Goal: Task Accomplishment & Management: Use online tool/utility

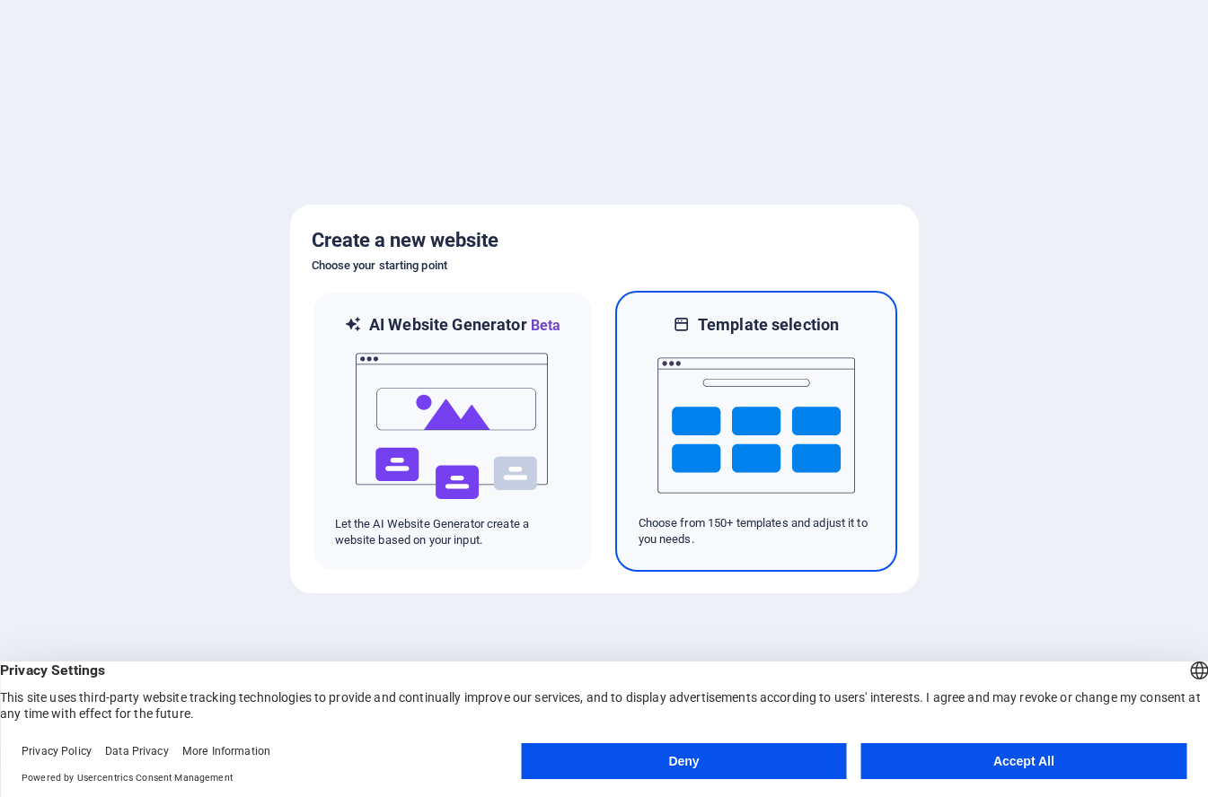
click at [762, 423] on img at bounding box center [756, 426] width 198 height 180
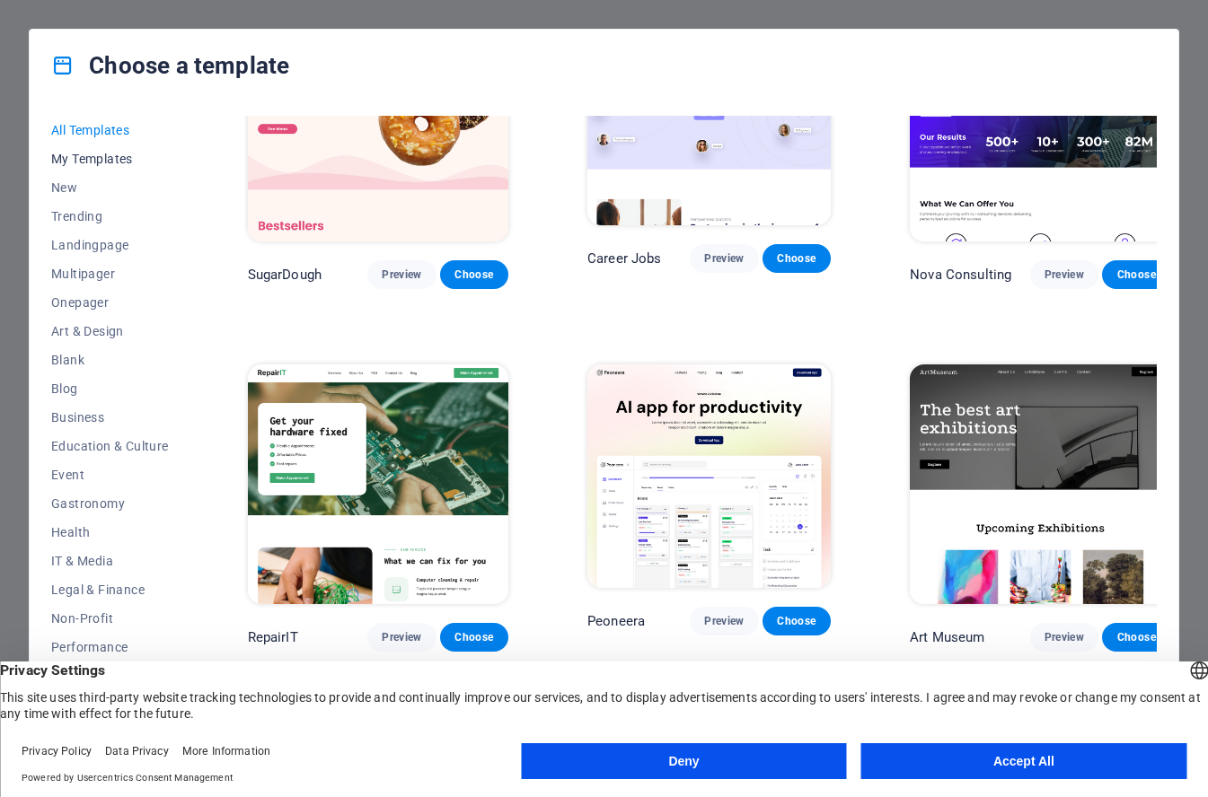
scroll to position [1, 0]
click at [65, 185] on span "New" at bounding box center [110, 187] width 118 height 14
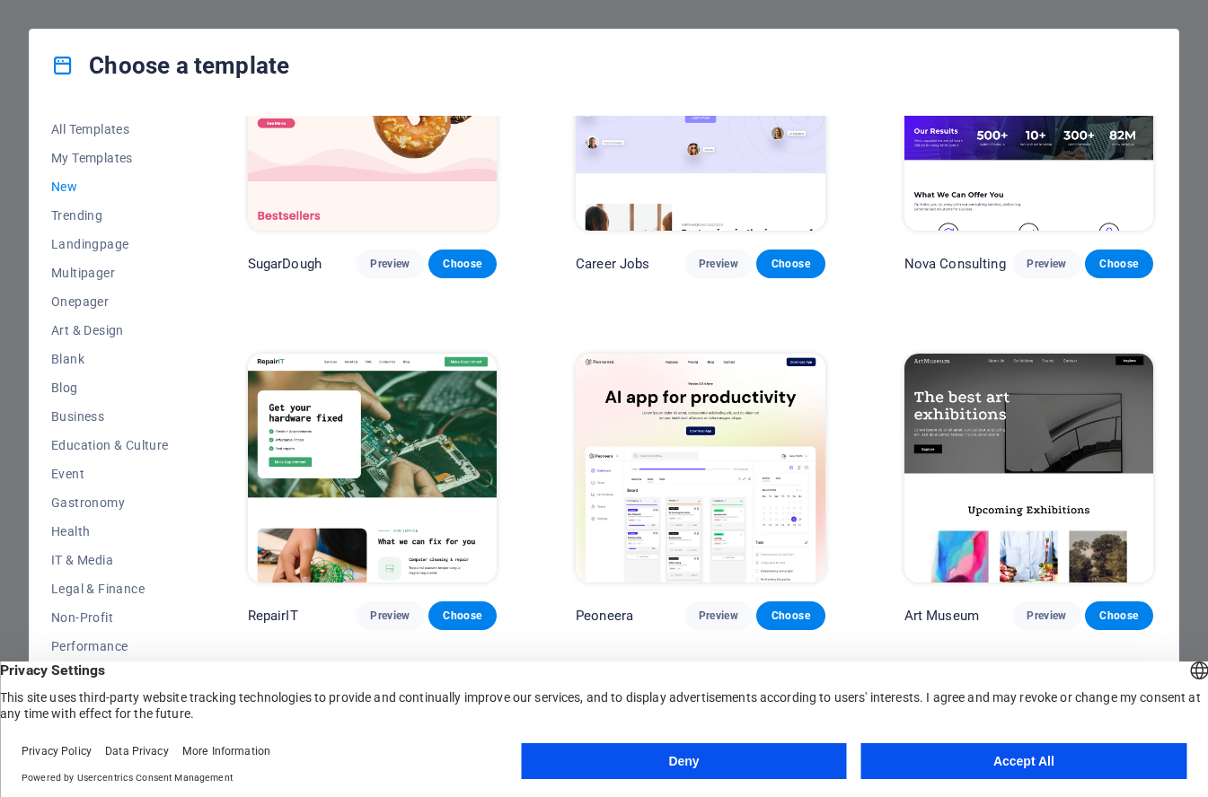
click at [67, 187] on span "New" at bounding box center [110, 187] width 118 height 14
click at [76, 217] on span "Trending" at bounding box center [110, 215] width 118 height 14
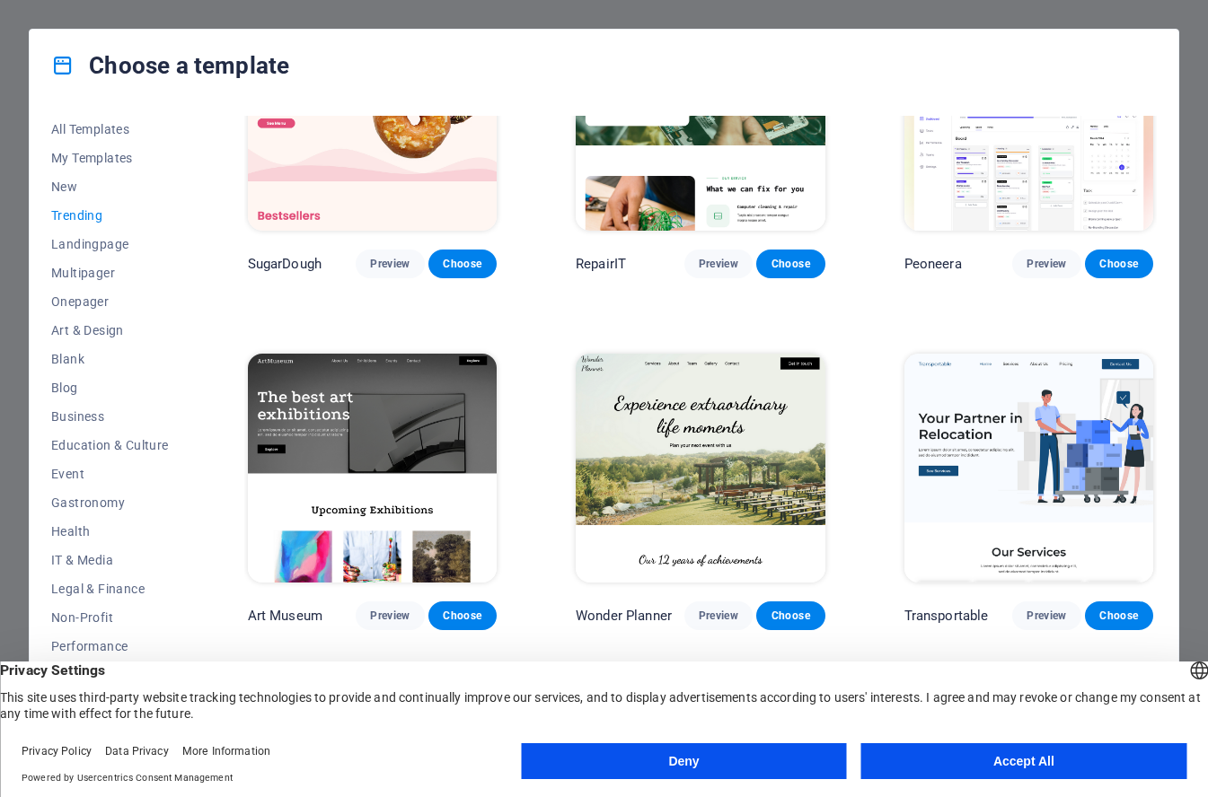
scroll to position [0, 0]
click at [93, 246] on span "Landingpage" at bounding box center [110, 245] width 118 height 14
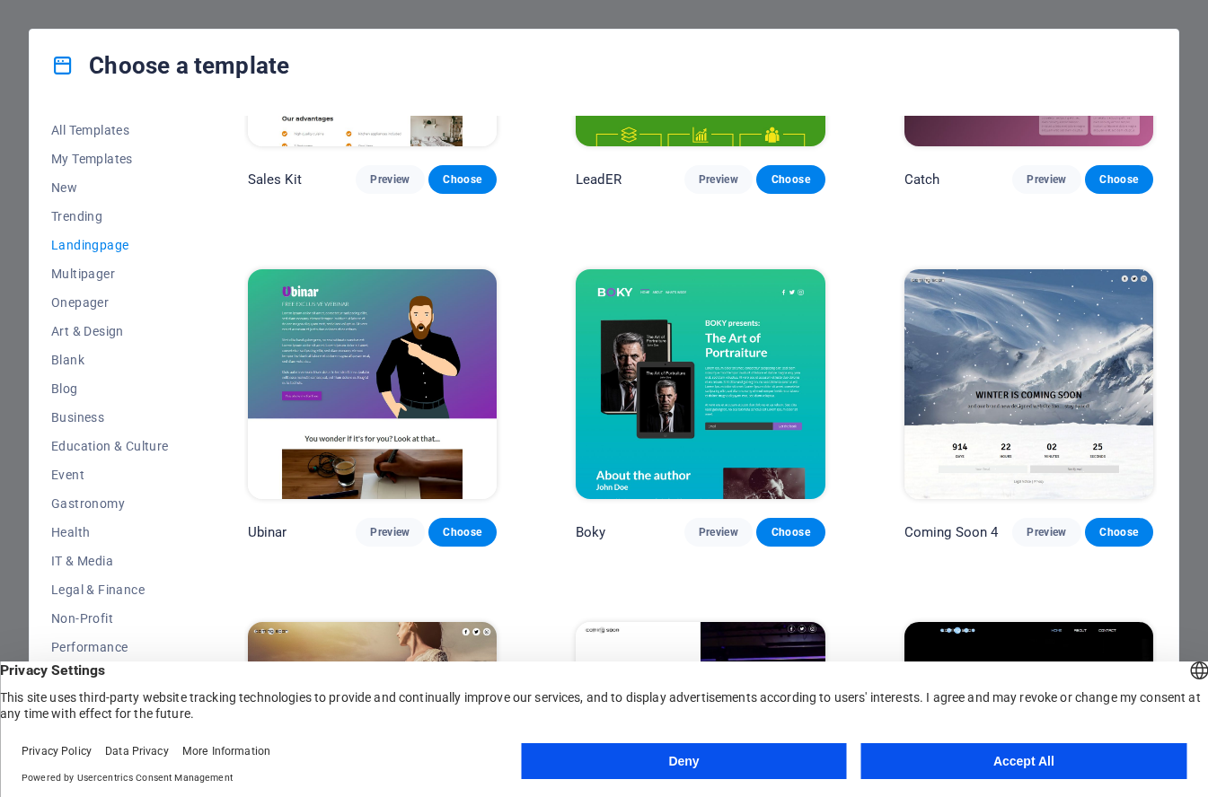
scroll to position [2448, 0]
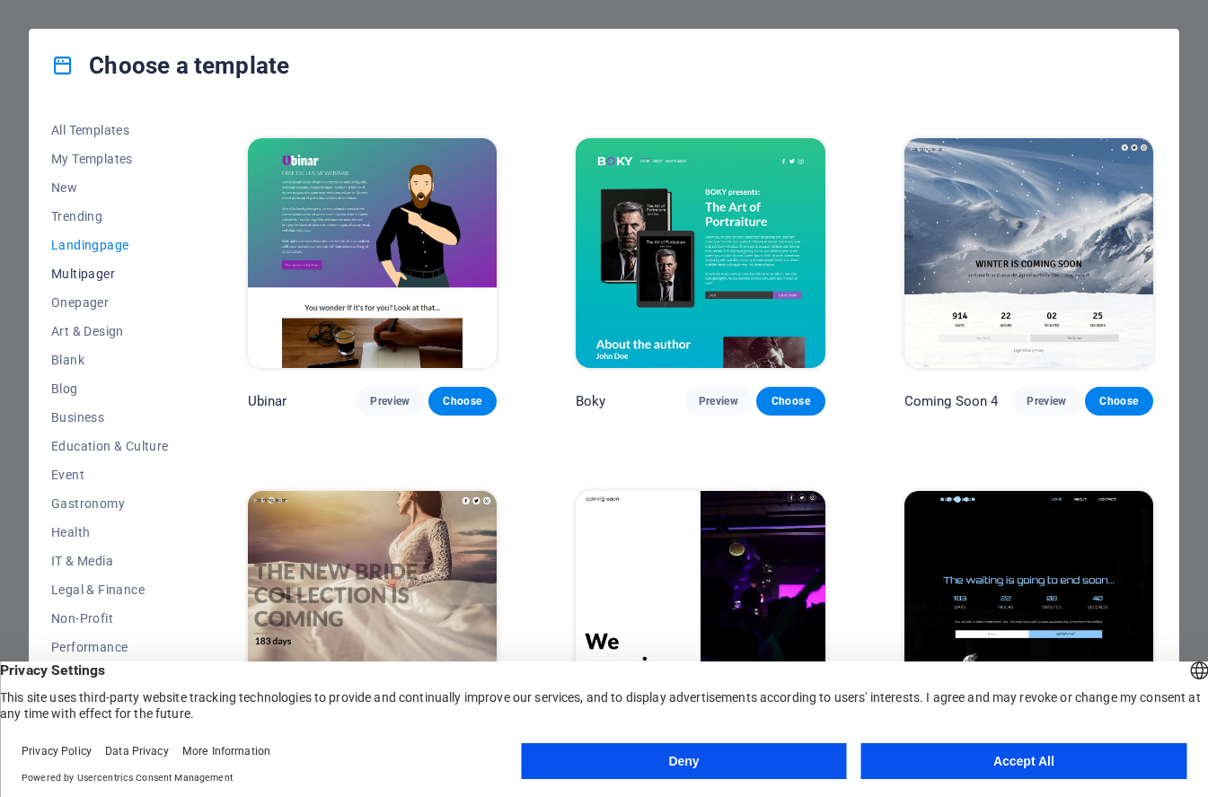
click at [90, 274] on span "Multipager" at bounding box center [110, 274] width 118 height 14
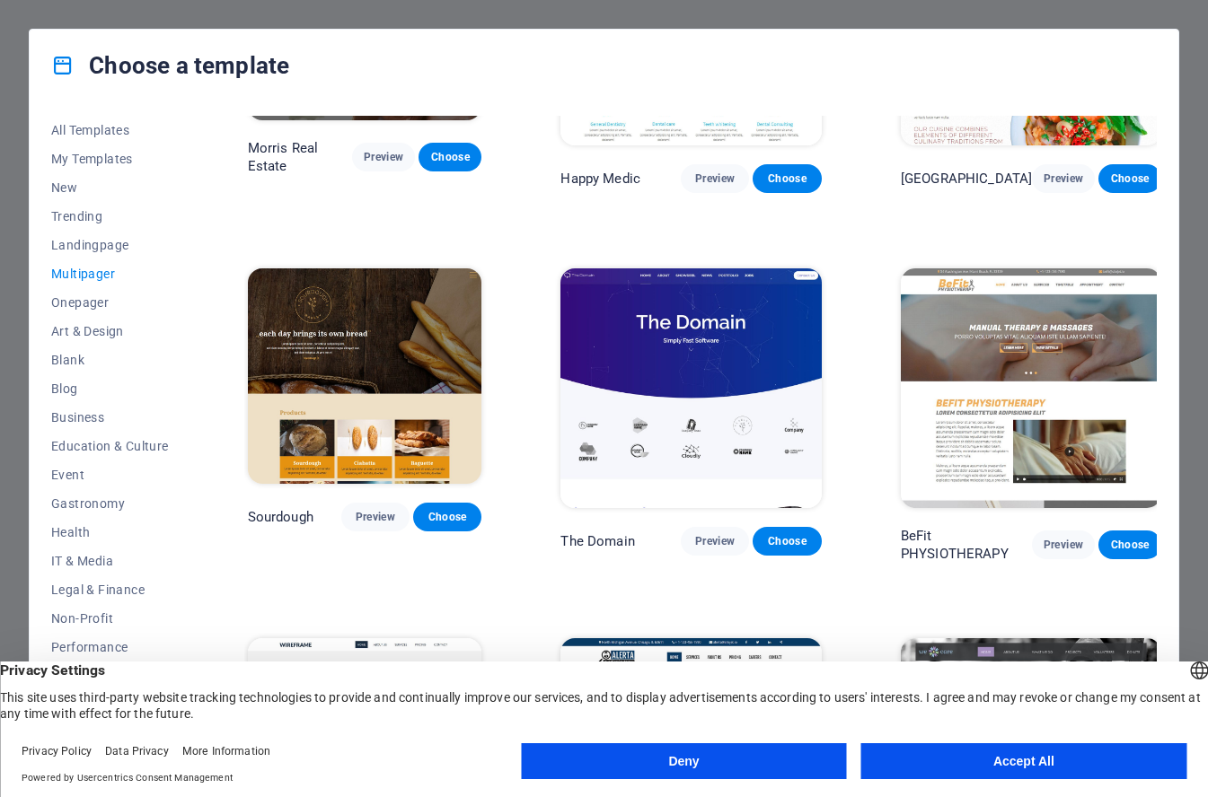
scroll to position [4908, 0]
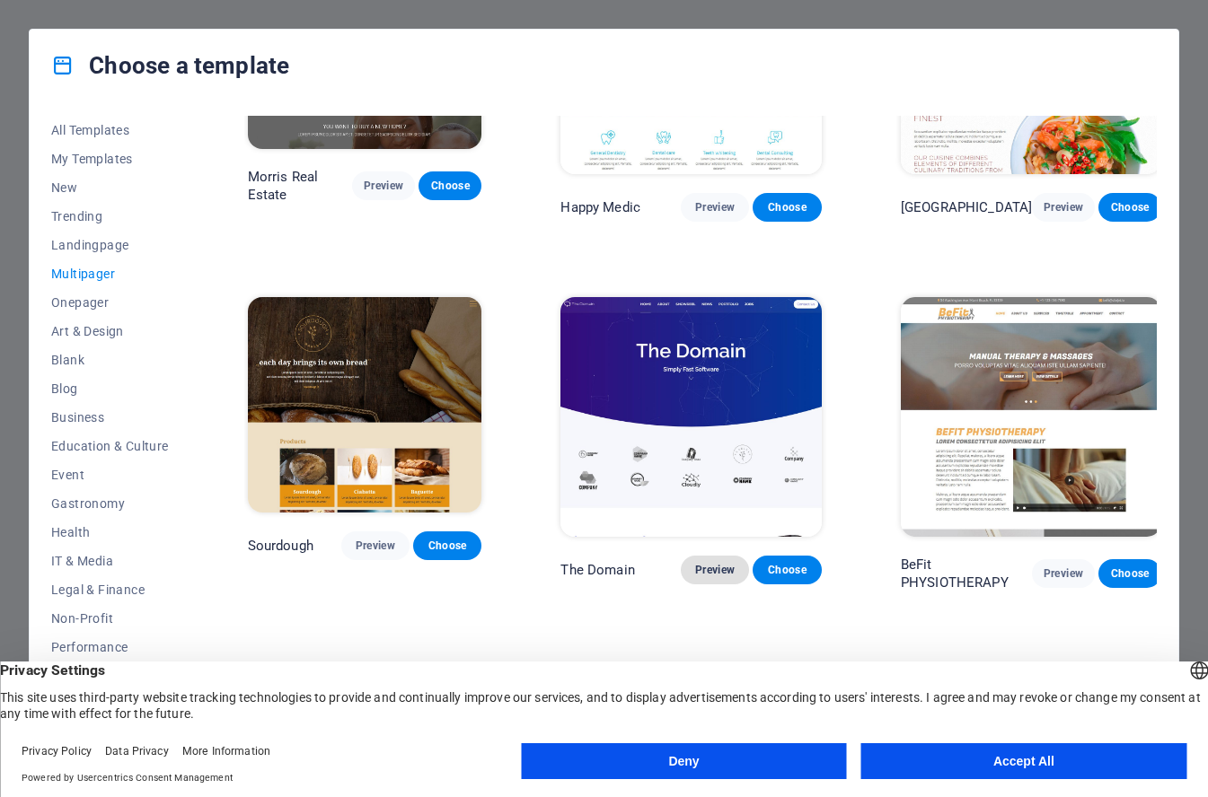
click at [717, 563] on span "Preview" at bounding box center [715, 570] width 40 height 14
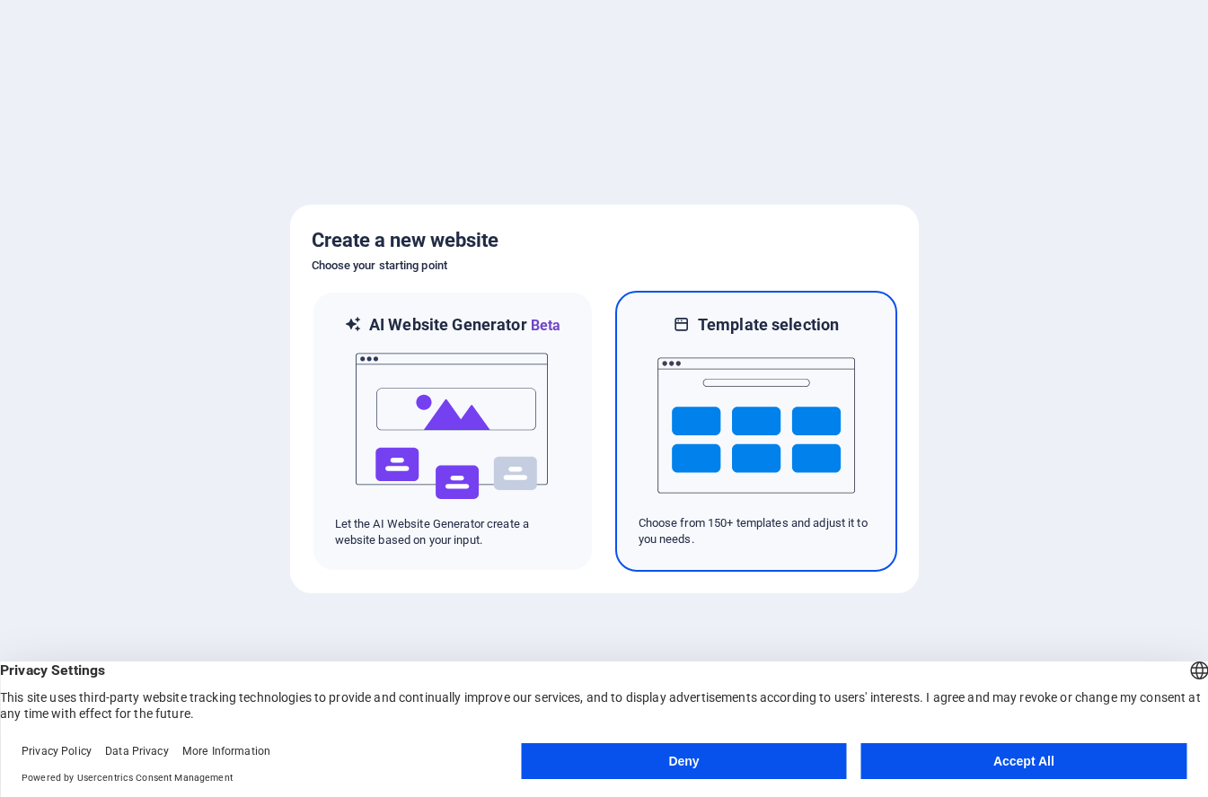
click at [767, 435] on img at bounding box center [756, 426] width 198 height 180
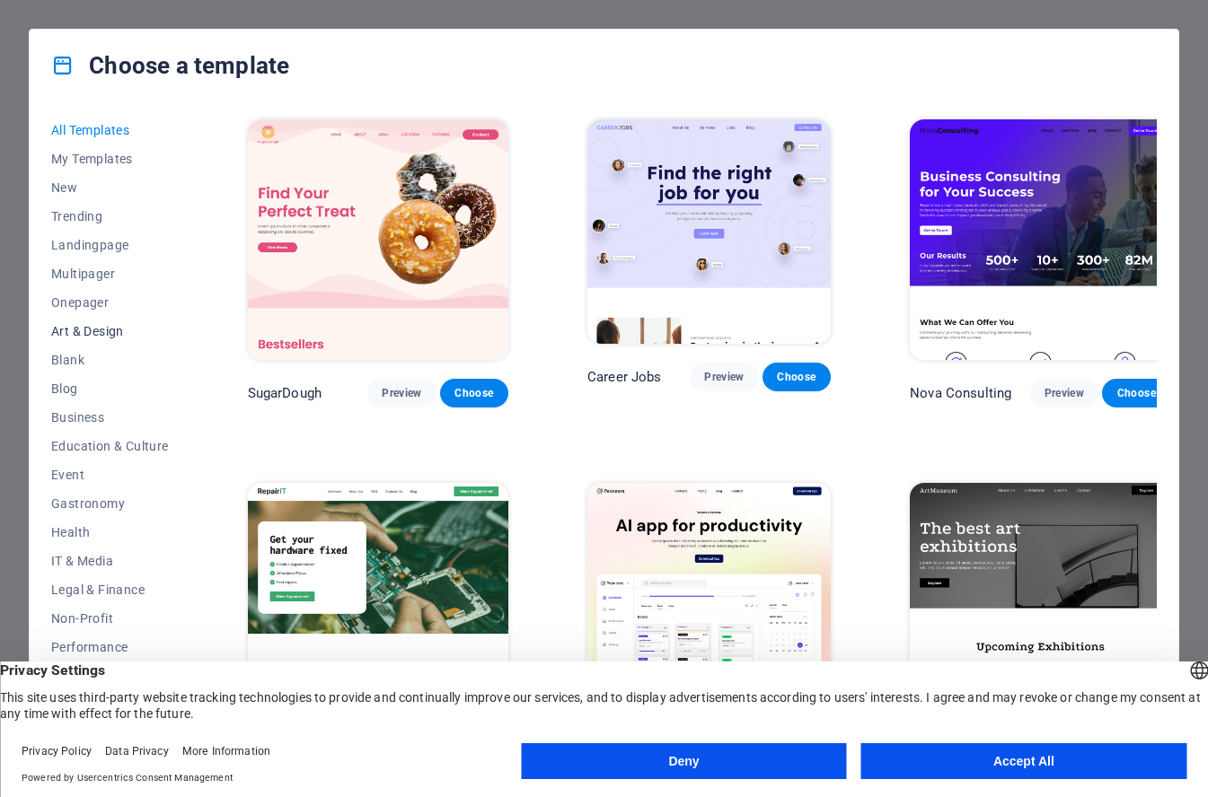
click at [97, 330] on span "Art & Design" at bounding box center [110, 331] width 118 height 14
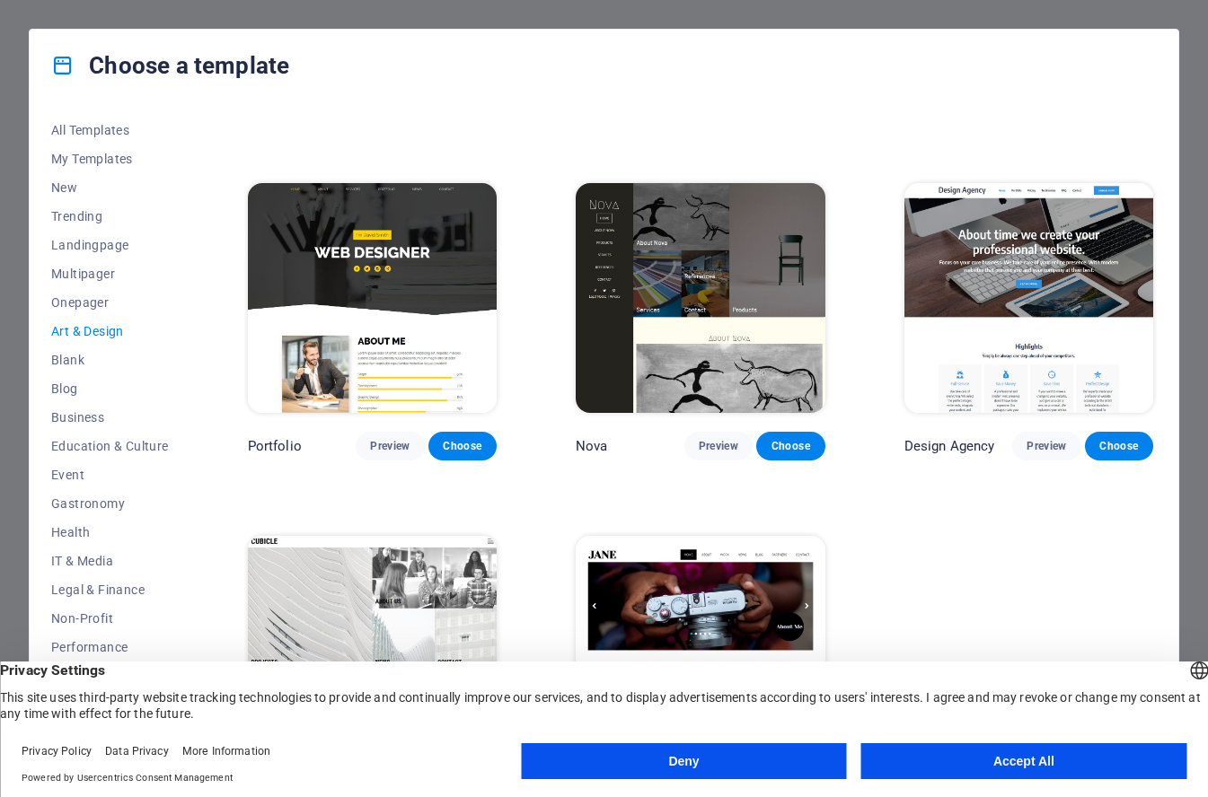
scroll to position [1048, 0]
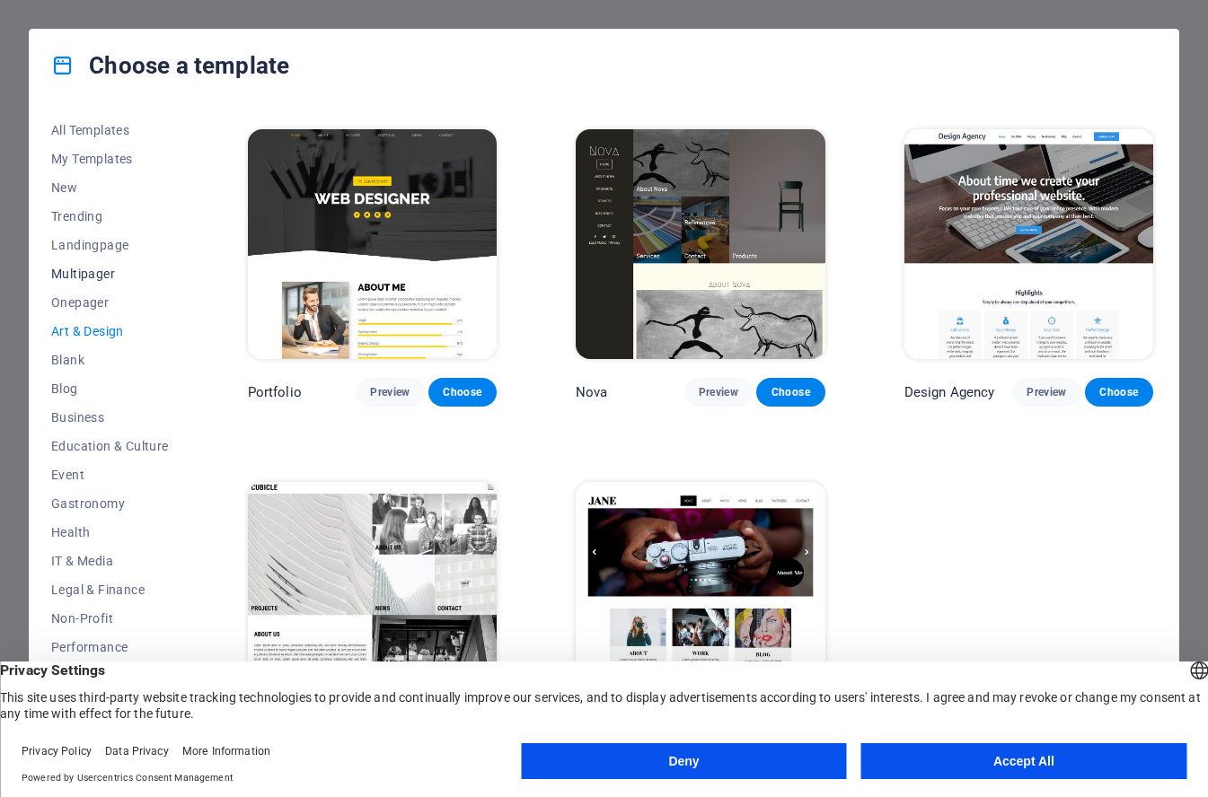
click at [64, 269] on span "Multipager" at bounding box center [110, 274] width 118 height 14
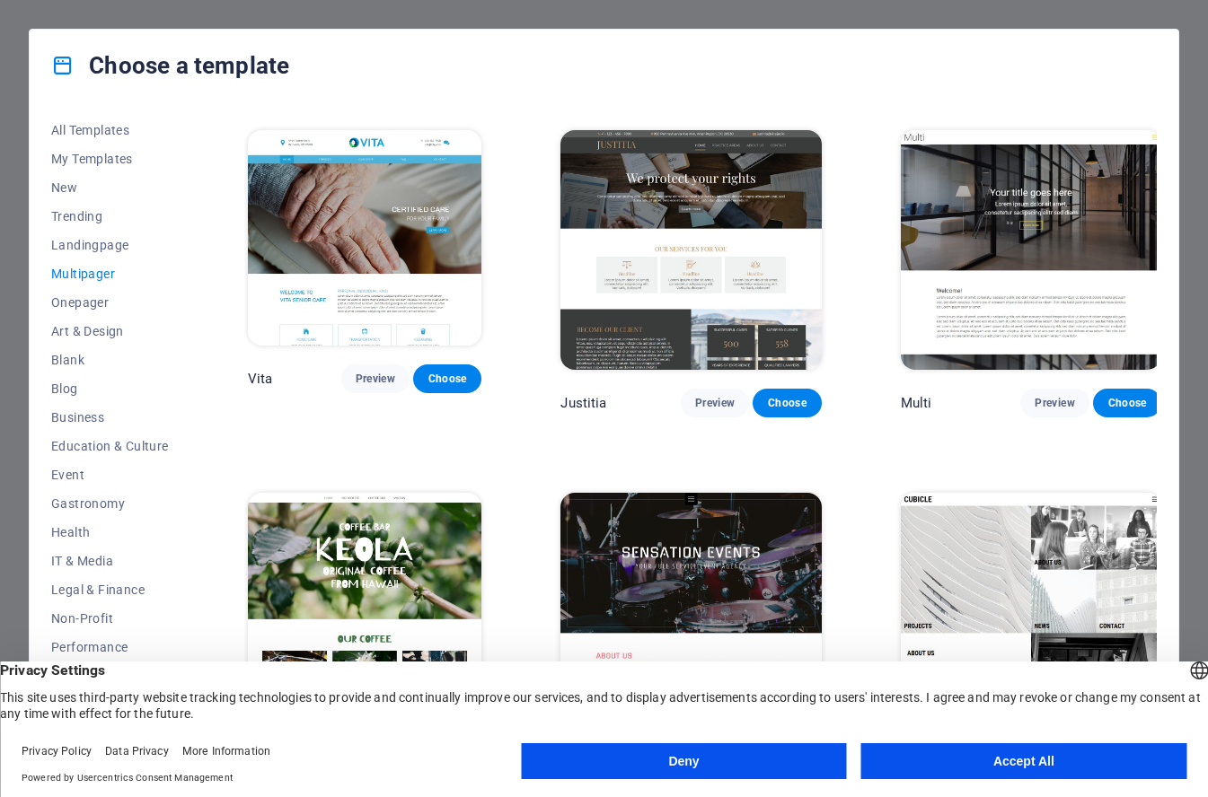
scroll to position [7407, 0]
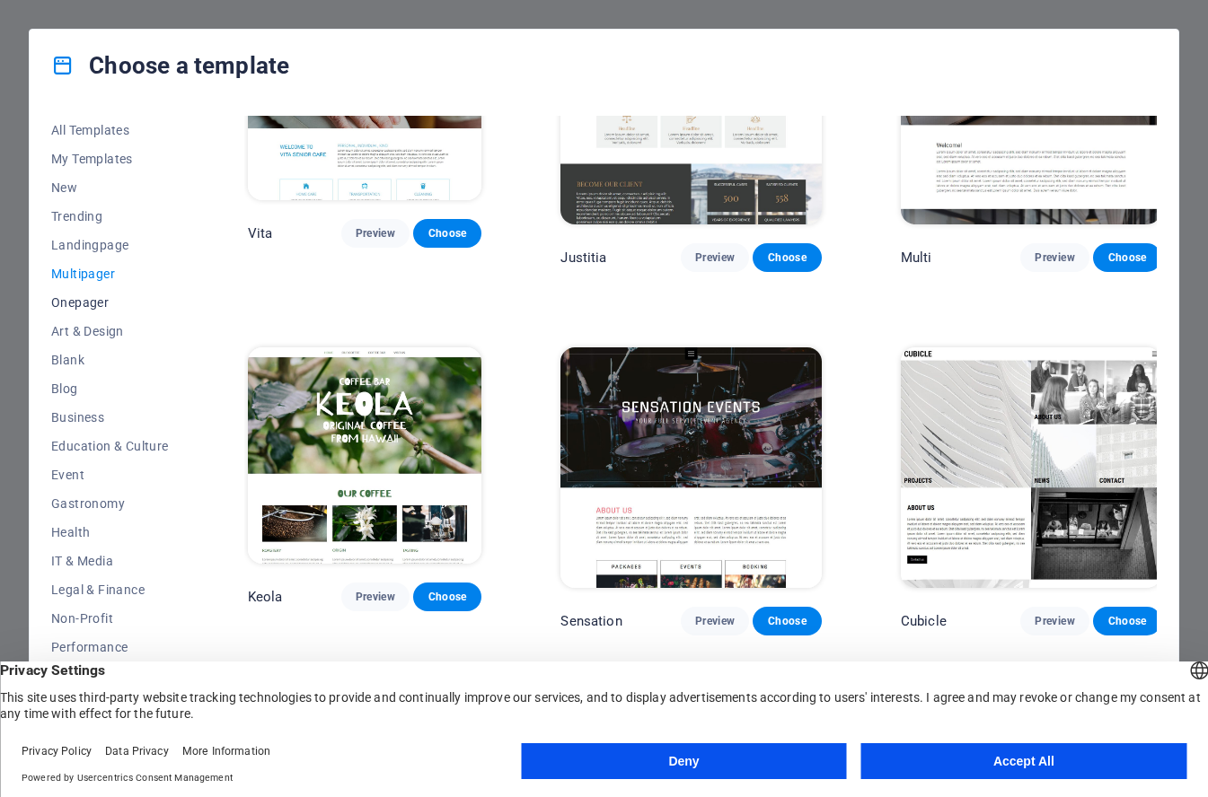
click at [70, 299] on span "Onepager" at bounding box center [110, 302] width 118 height 14
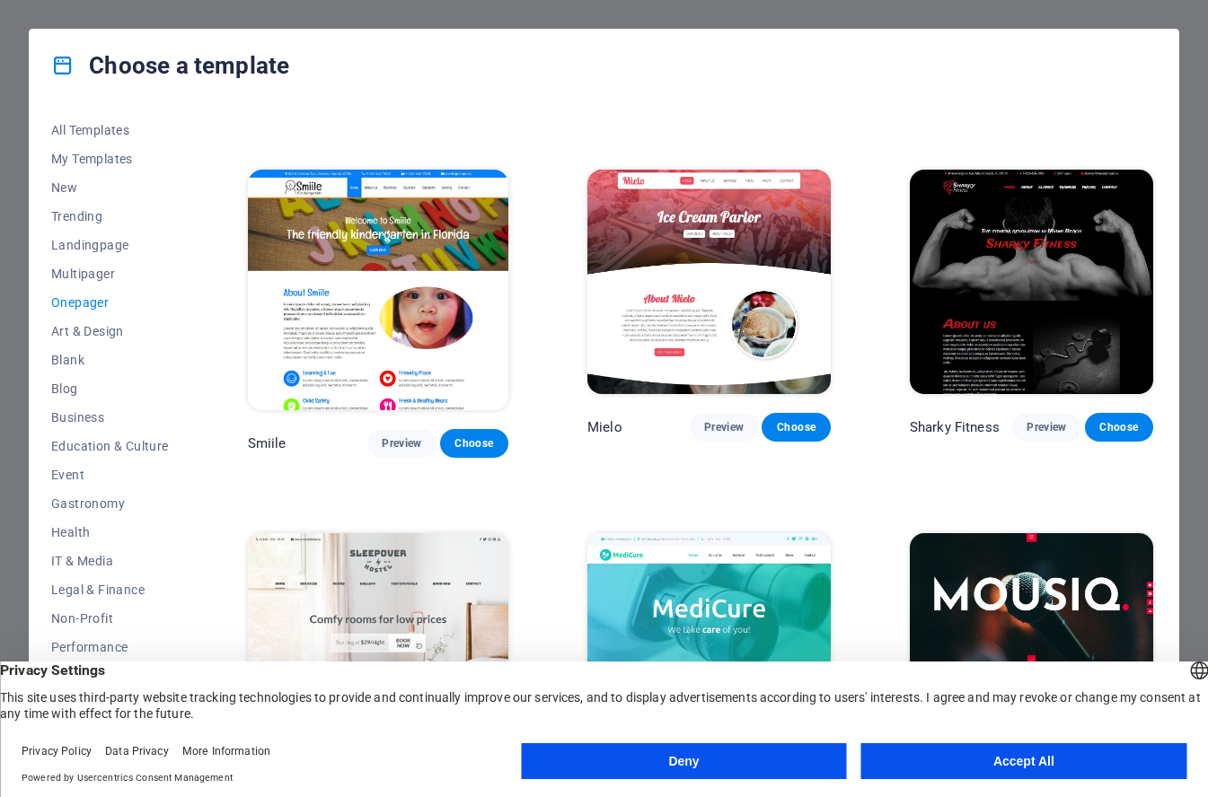
scroll to position [4675, 0]
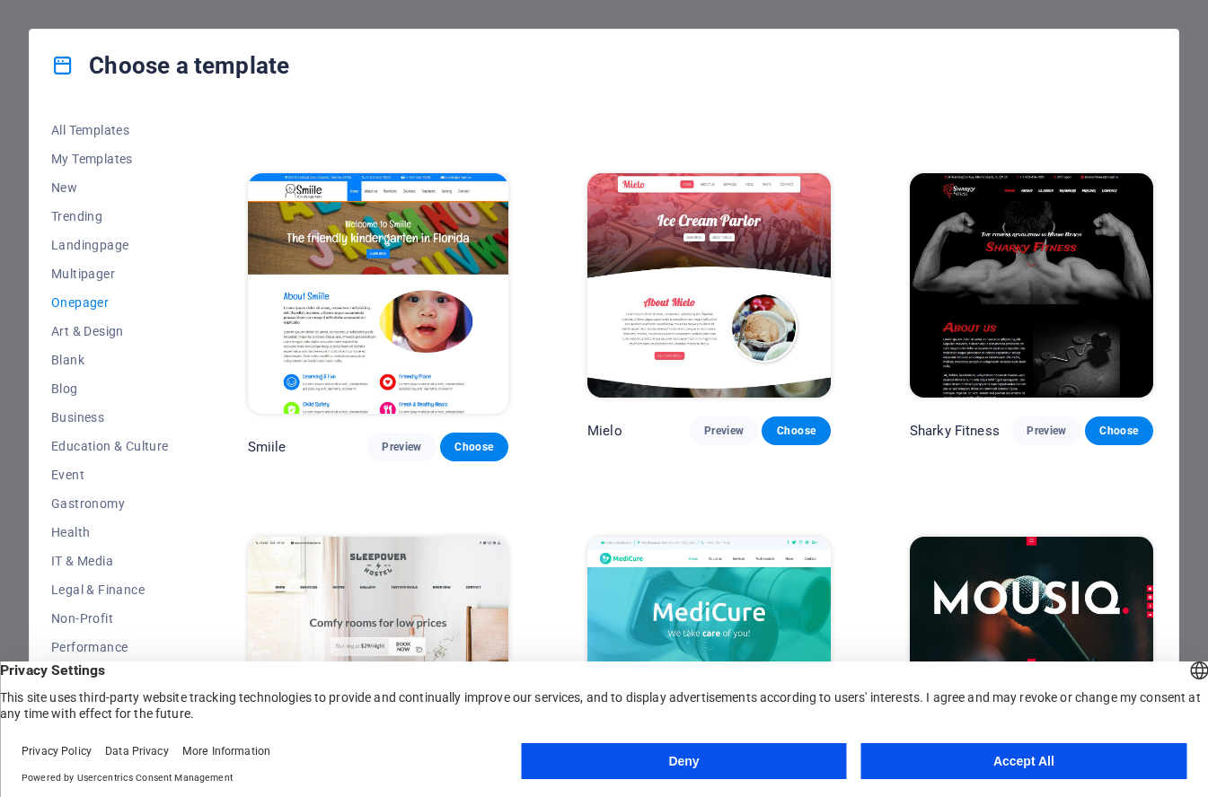
click at [717, 787] on span "Preview" at bounding box center [724, 794] width 40 height 14
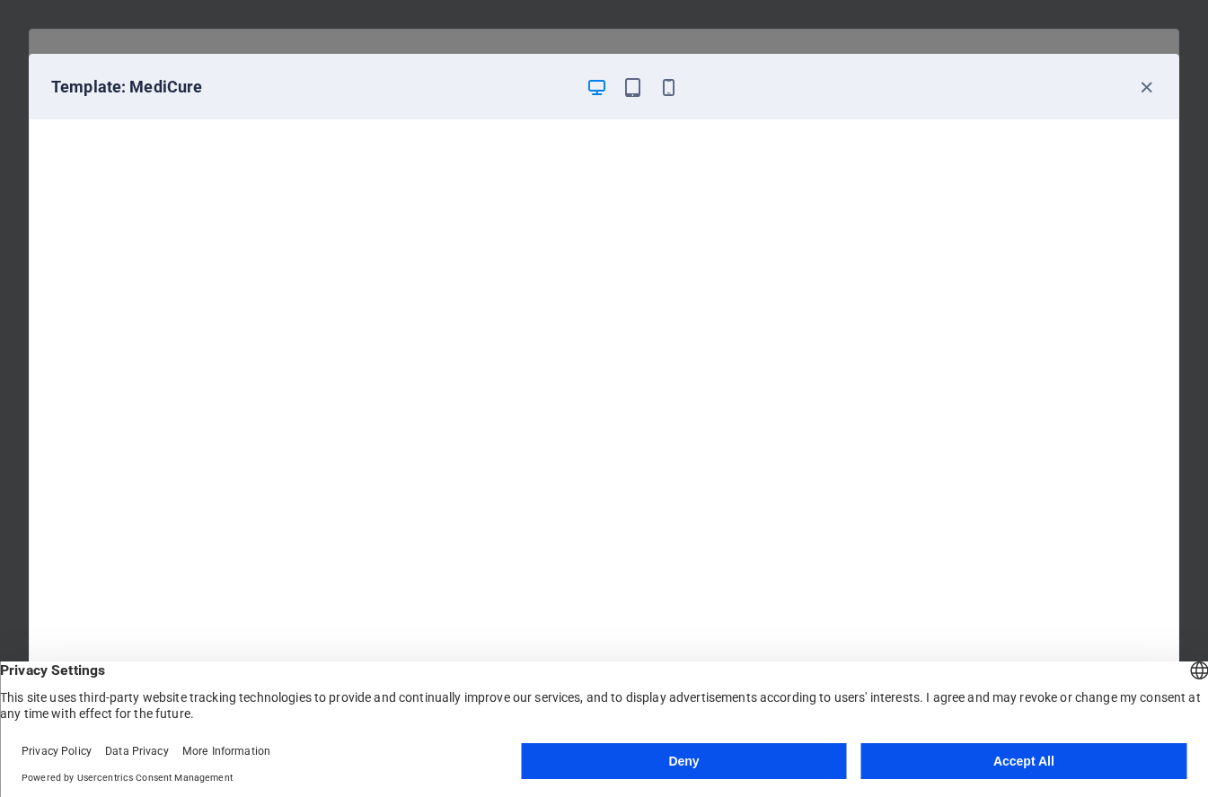
click at [745, 760] on button "Deny" at bounding box center [683, 761] width 325 height 36
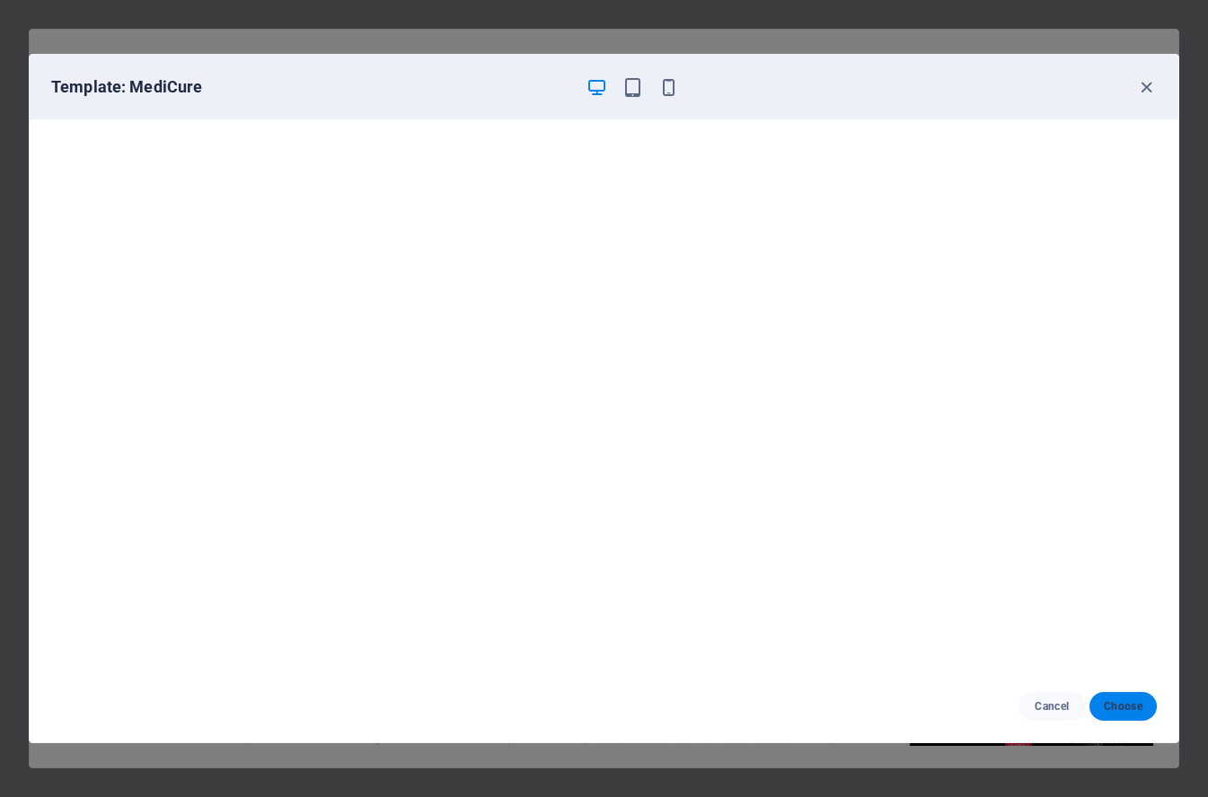
click at [1112, 701] on span "Choose" at bounding box center [1122, 706] width 39 height 14
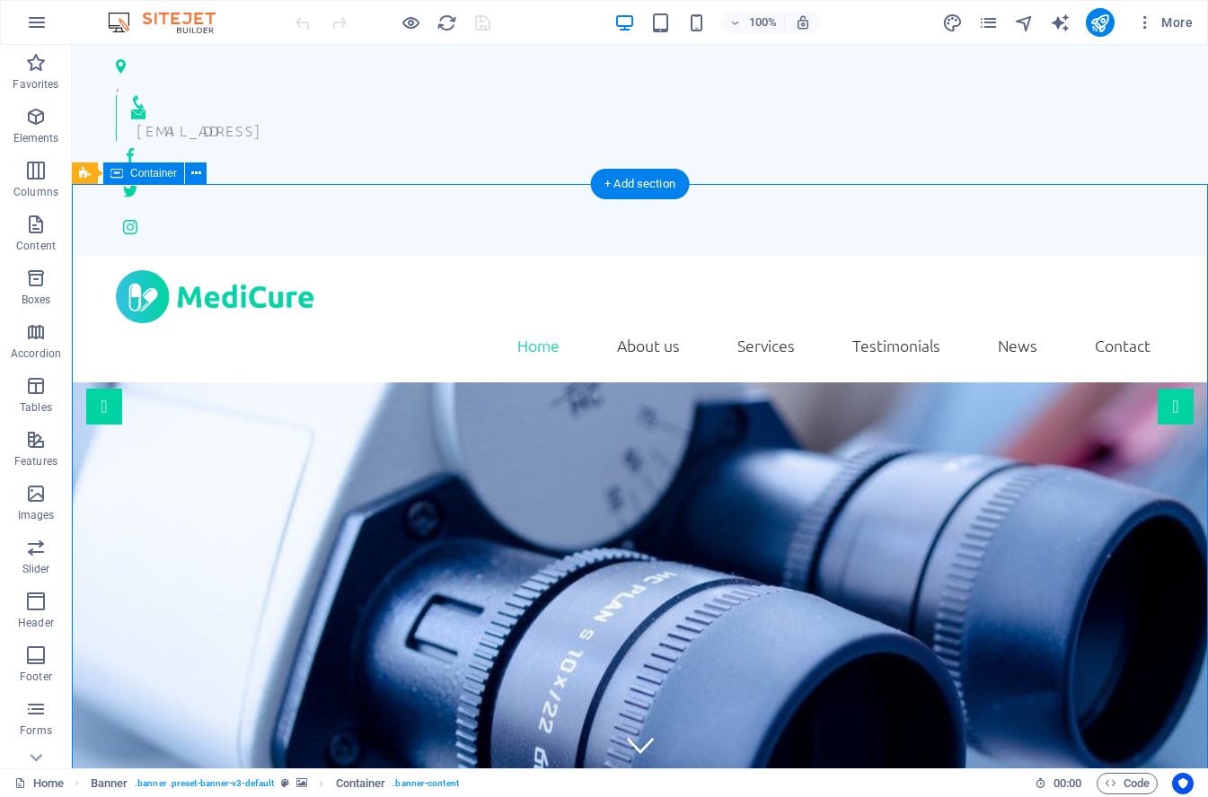
drag, startPoint x: 632, startPoint y: 280, endPoint x: 344, endPoint y: 306, distance: 289.4
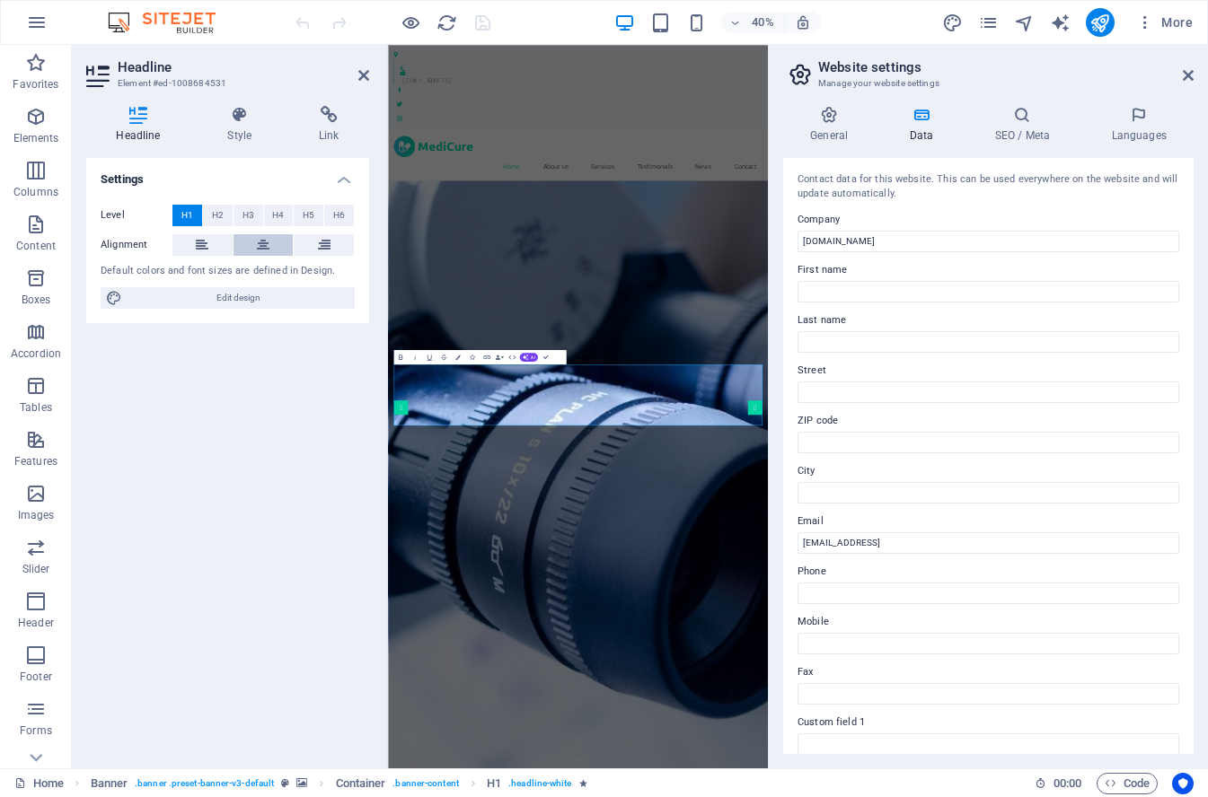
click at [267, 248] on icon at bounding box center [263, 245] width 13 height 22
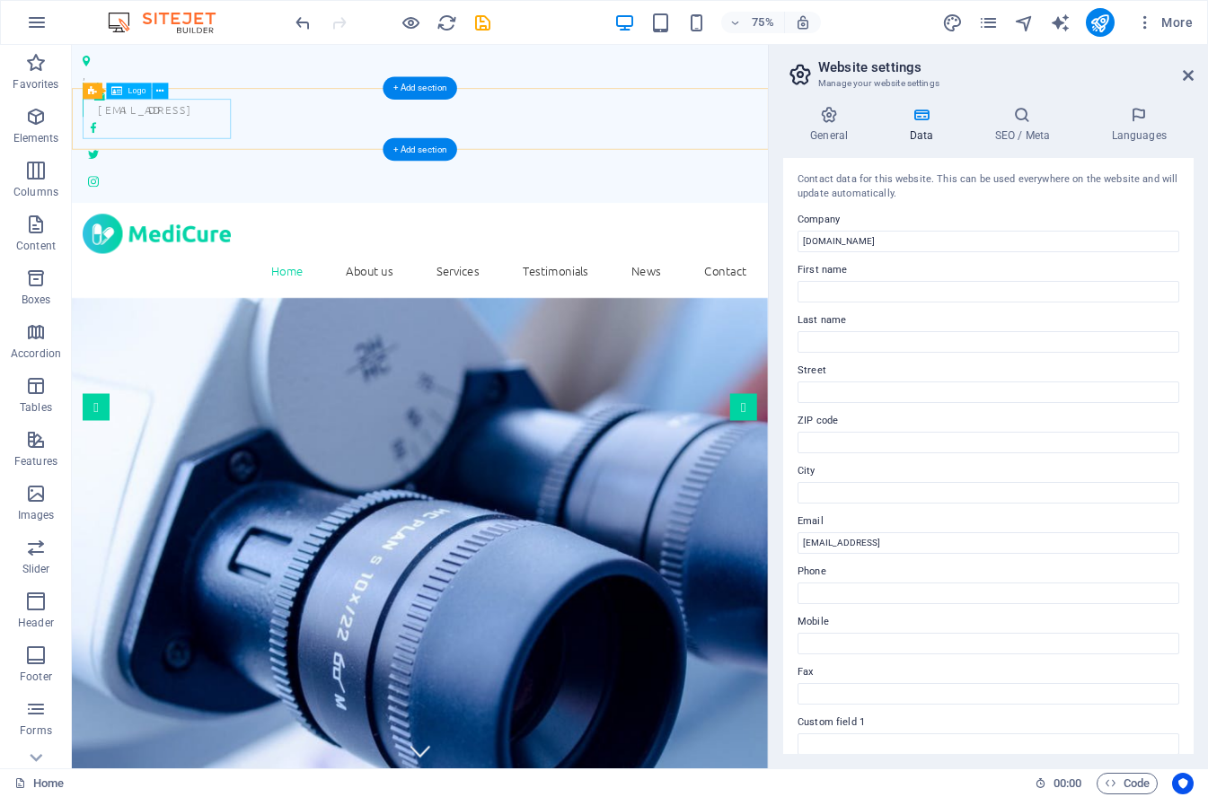
click at [177, 270] on div at bounding box center [535, 296] width 899 height 53
click at [154, 270] on div at bounding box center [535, 296] width 899 height 53
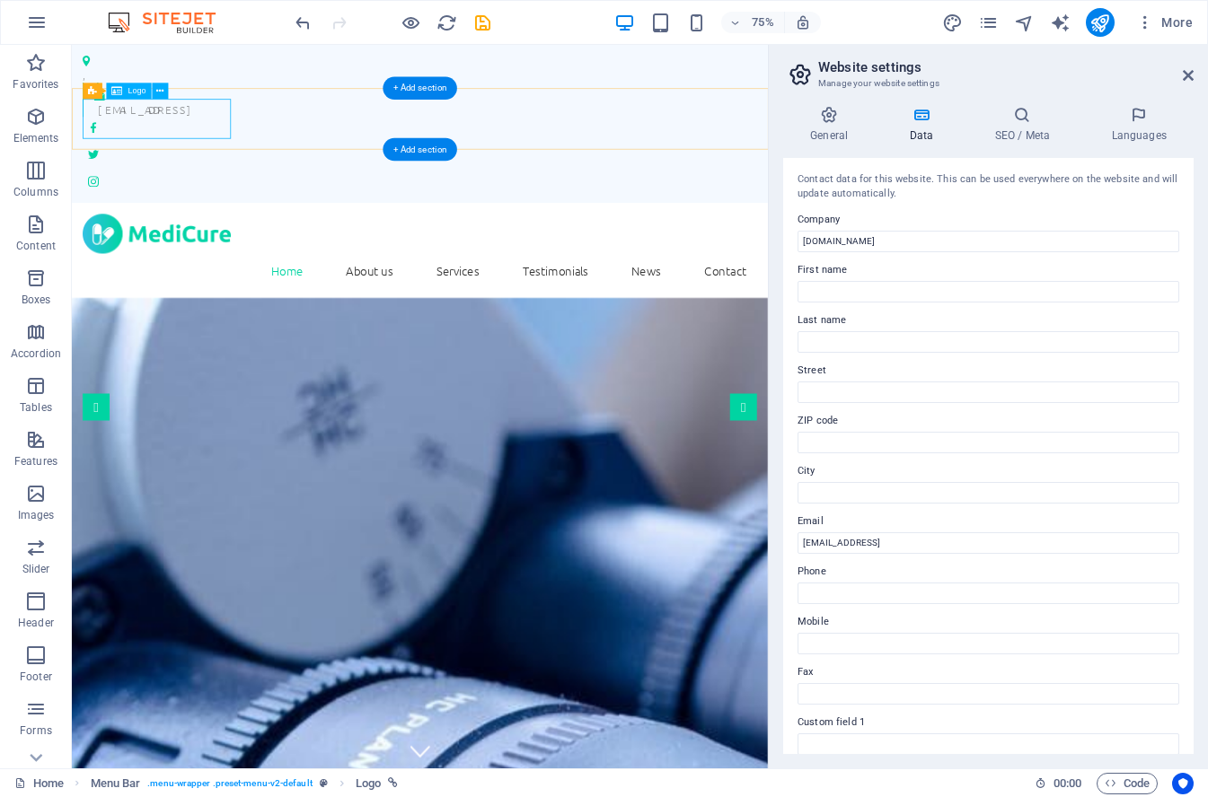
select select "px"
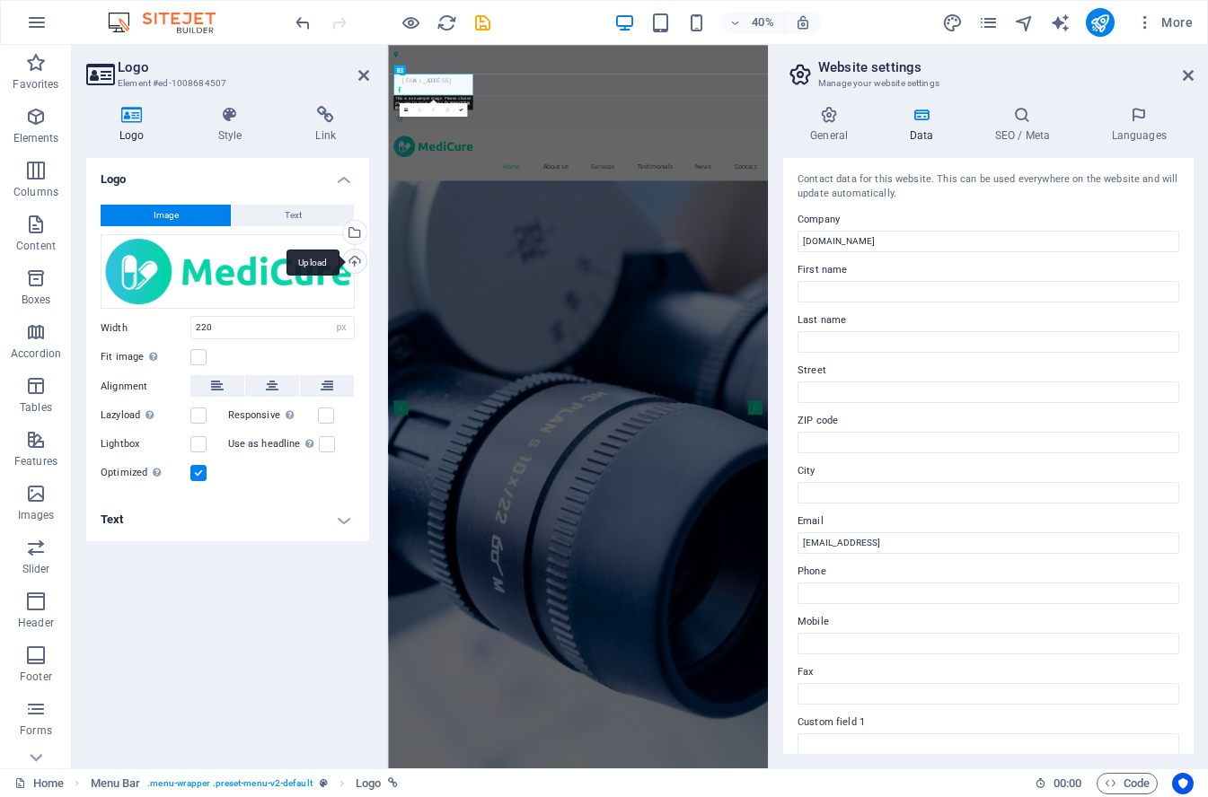
click at [357, 258] on div "Upload" at bounding box center [352, 263] width 27 height 27
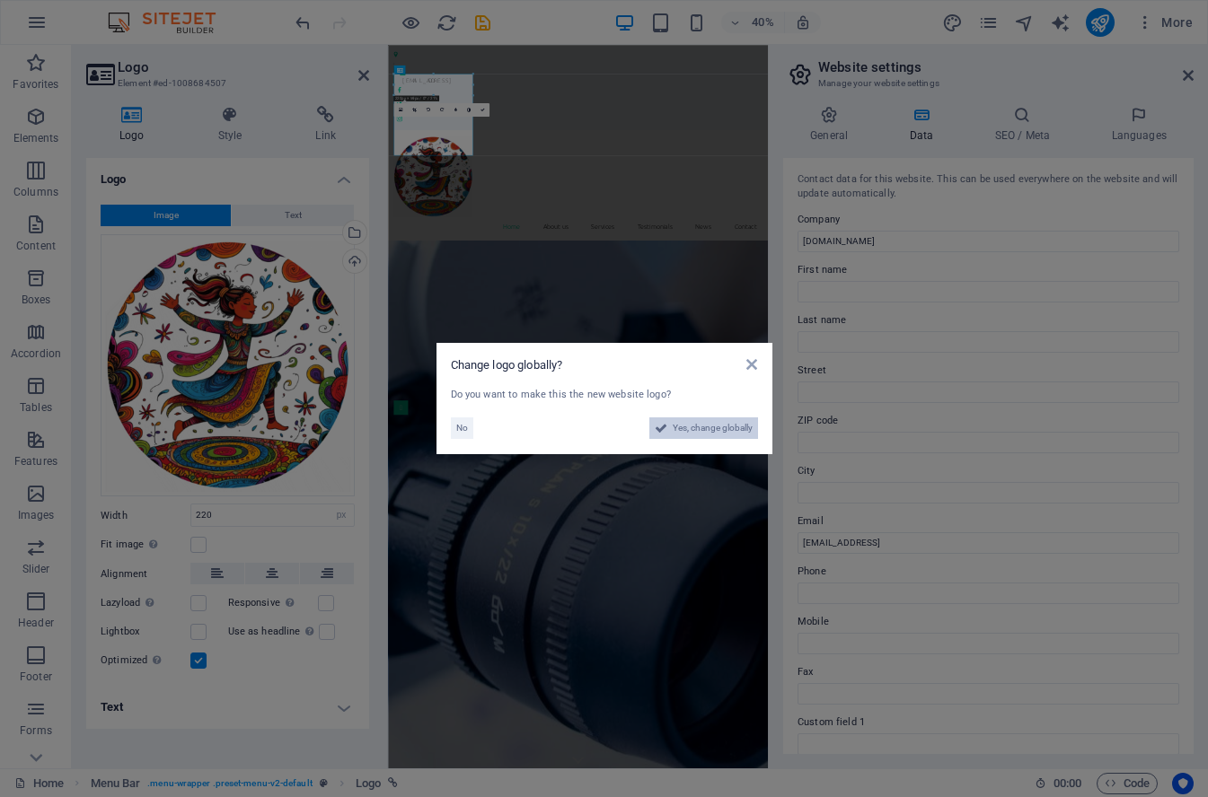
click at [725, 426] on span "Yes, change globally" at bounding box center [713, 429] width 80 height 22
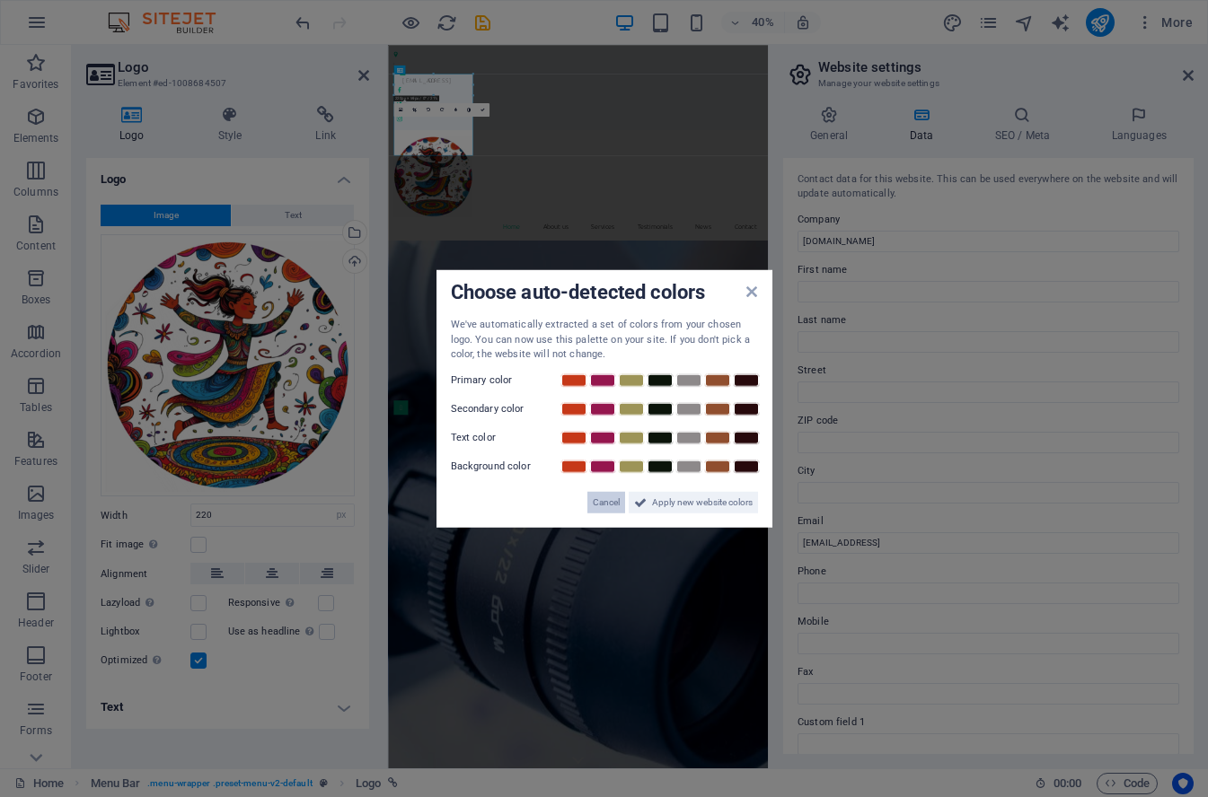
click at [601, 501] on span "Cancel" at bounding box center [606, 502] width 27 height 22
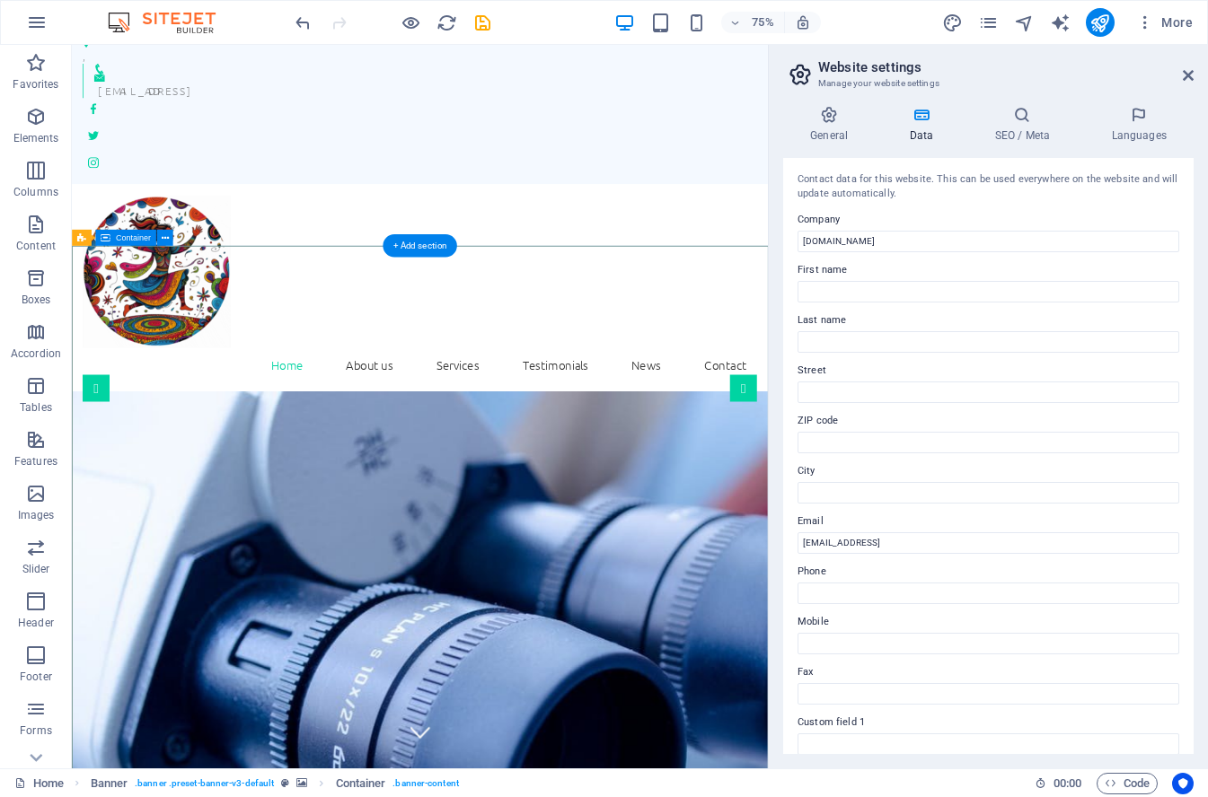
scroll to position [43, 0]
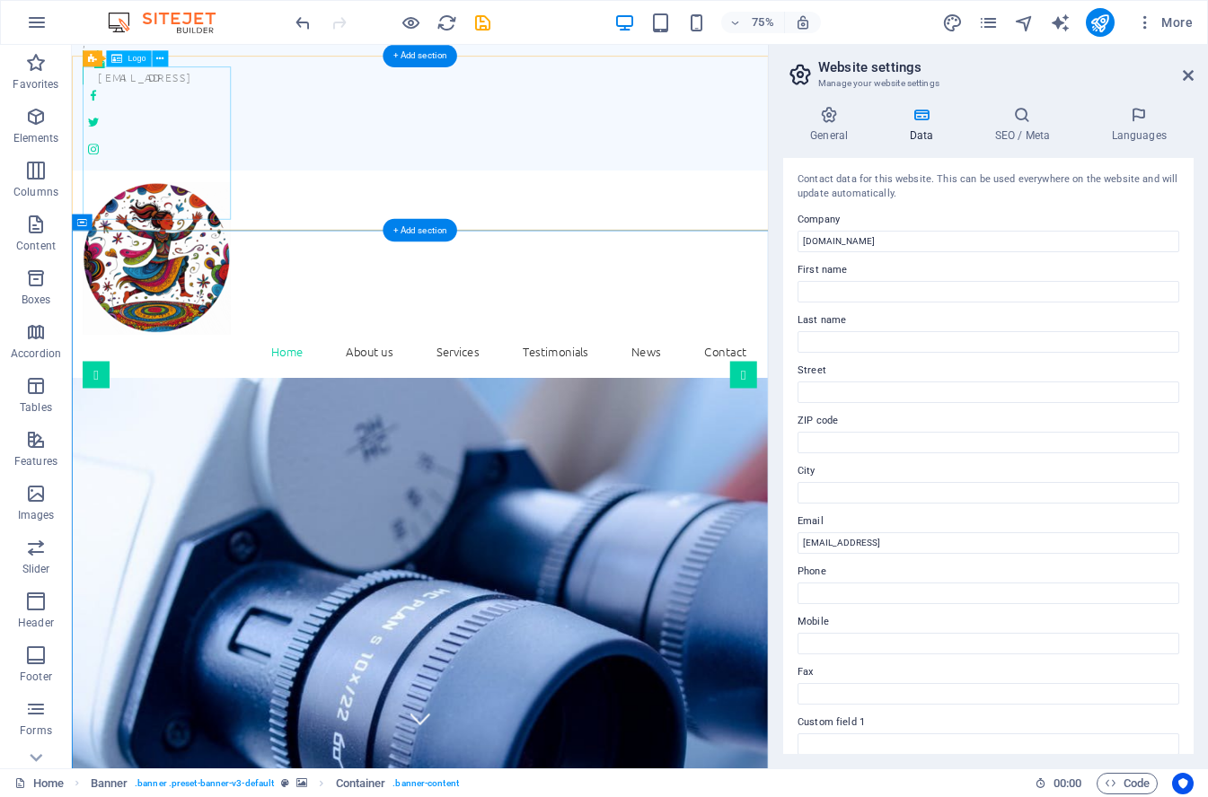
click at [175, 227] on div at bounding box center [535, 329] width 899 height 204
click at [226, 227] on div at bounding box center [535, 329] width 899 height 204
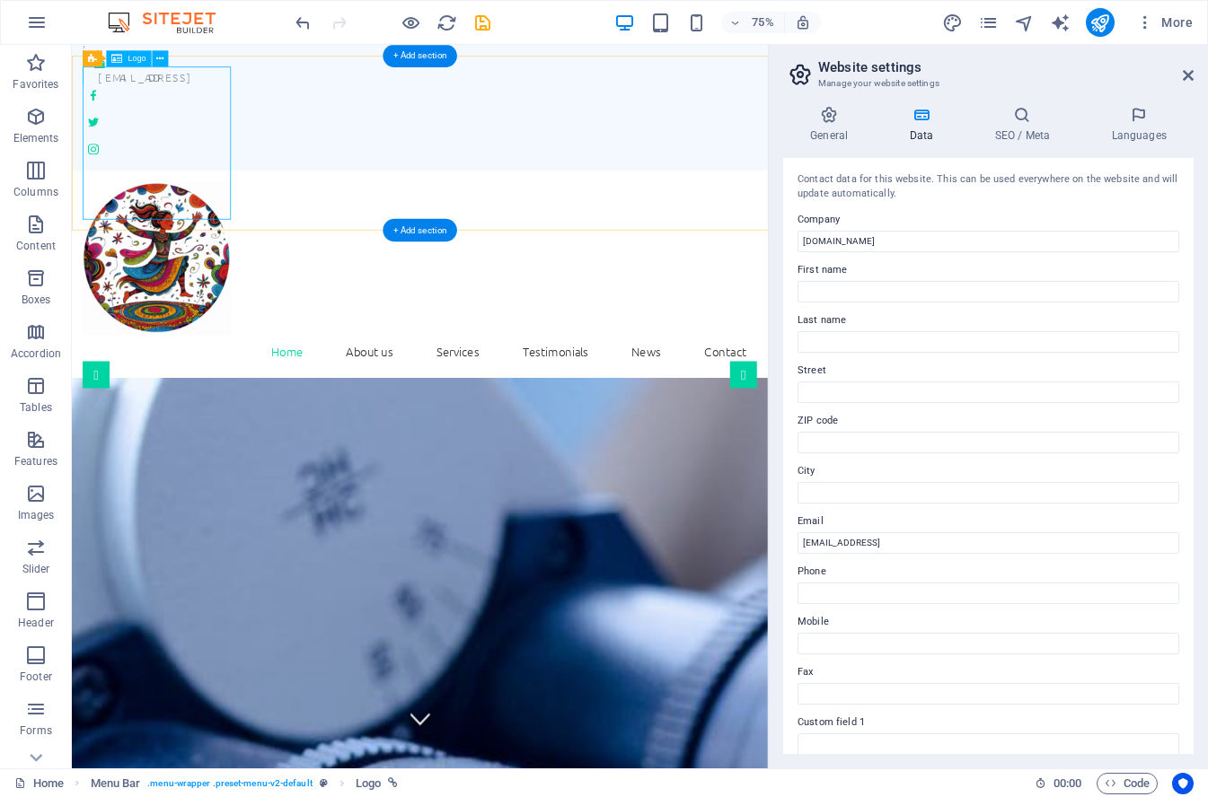
select select "px"
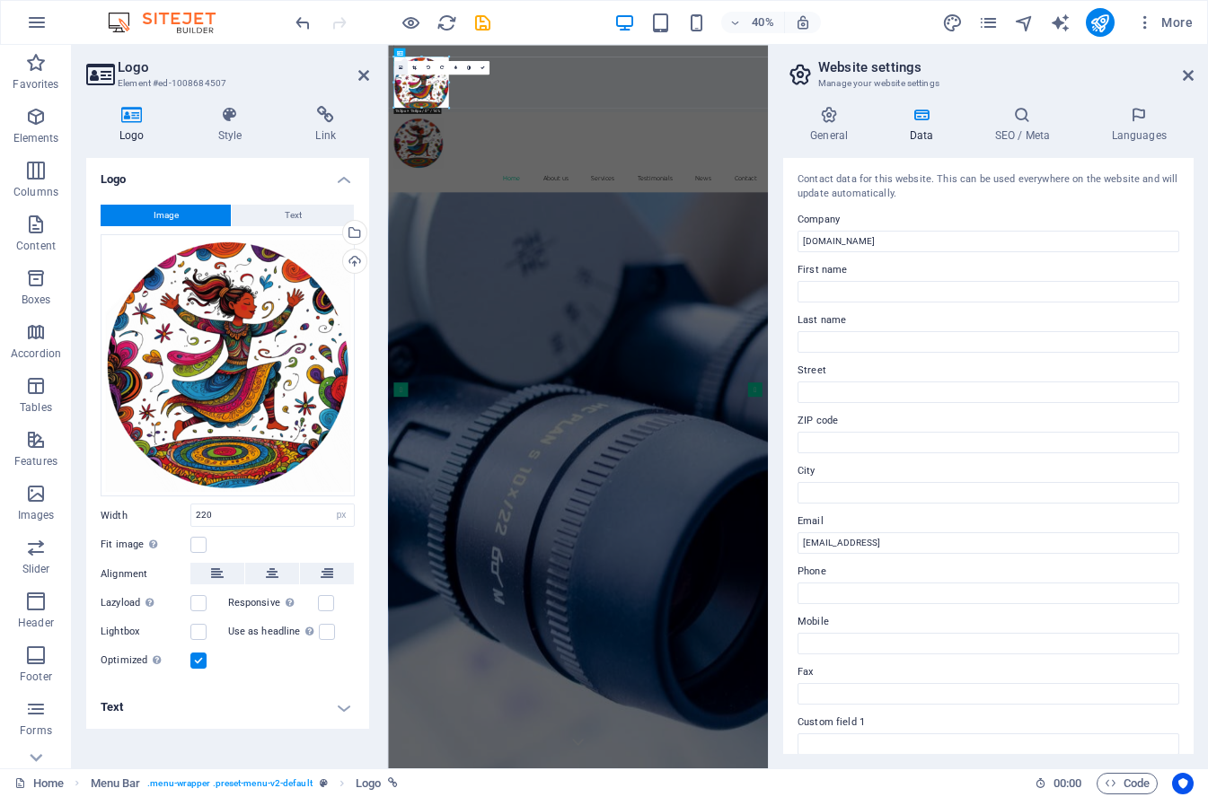
drag, startPoint x: 472, startPoint y: 136, endPoint x: 399, endPoint y: 70, distance: 98.6
type input "138"
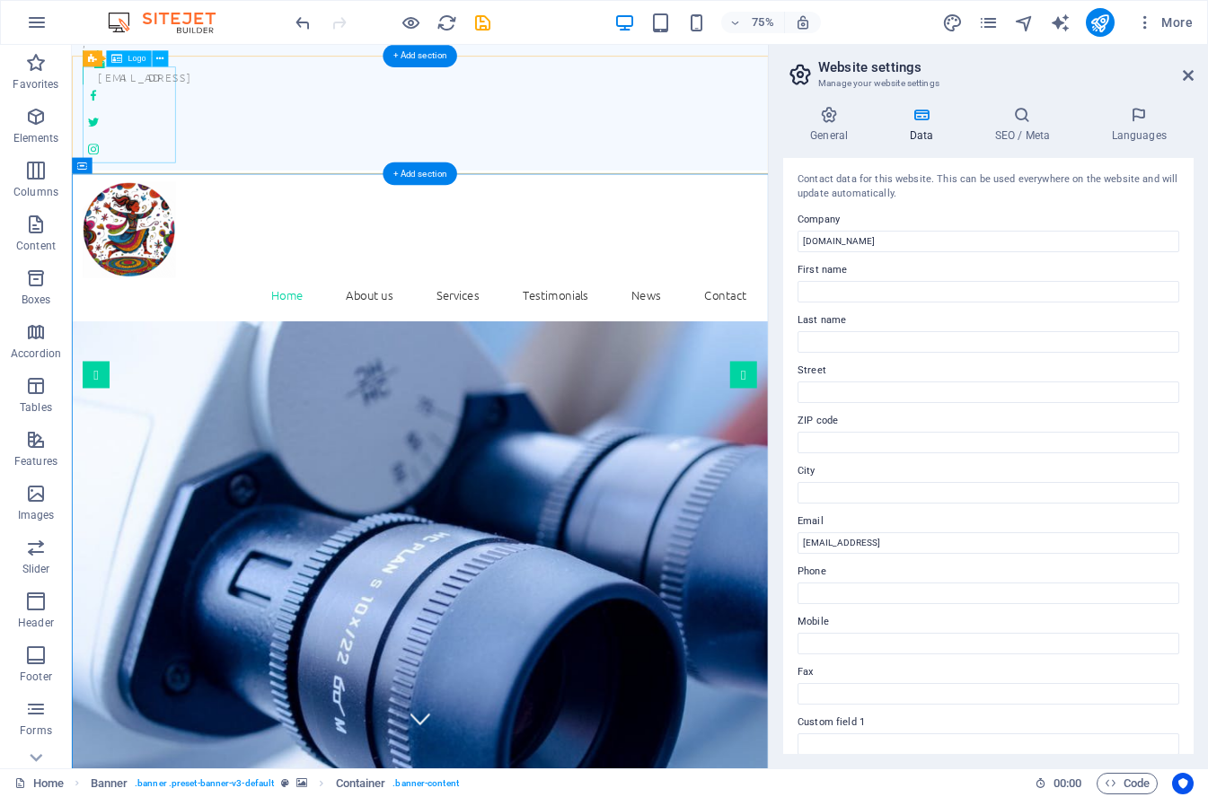
click at [170, 227] on div at bounding box center [535, 291] width 899 height 128
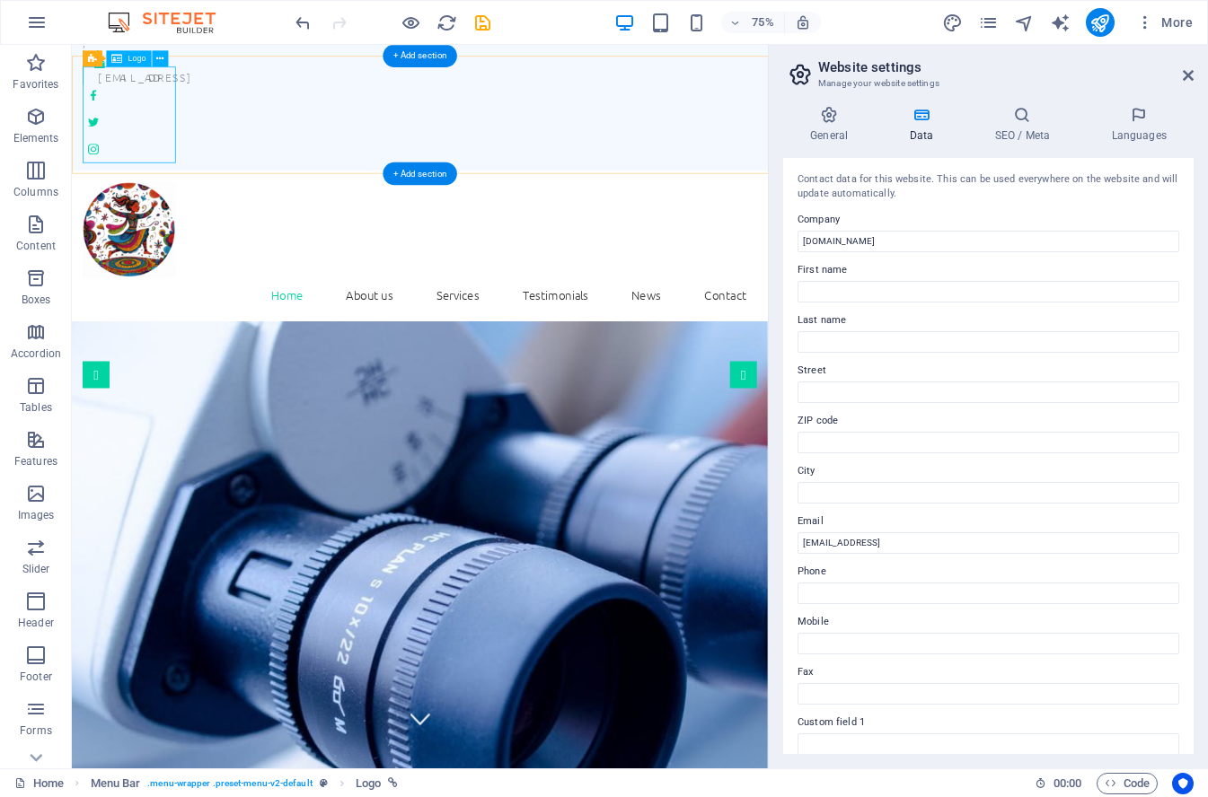
click at [189, 227] on div at bounding box center [535, 291] width 899 height 128
select select "px"
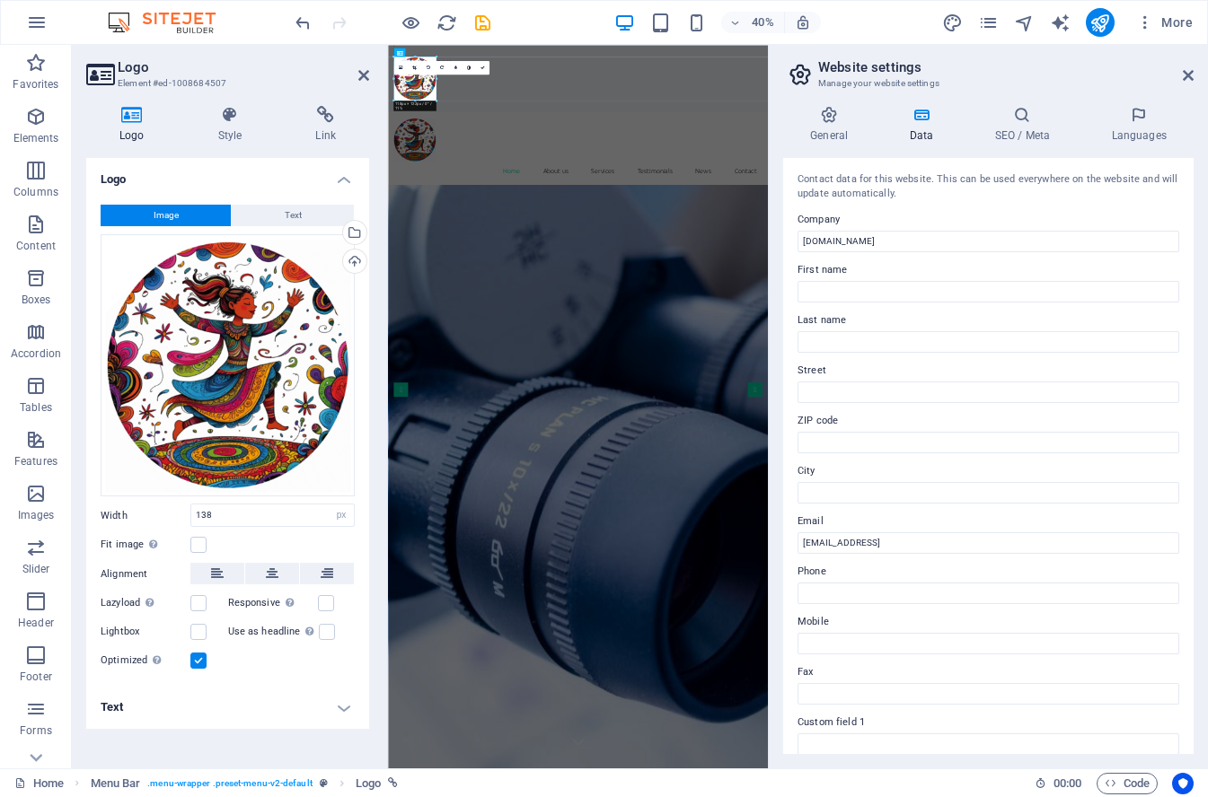
drag, startPoint x: 443, startPoint y: 104, endPoint x: 424, endPoint y: 92, distance: 22.2
type input "118"
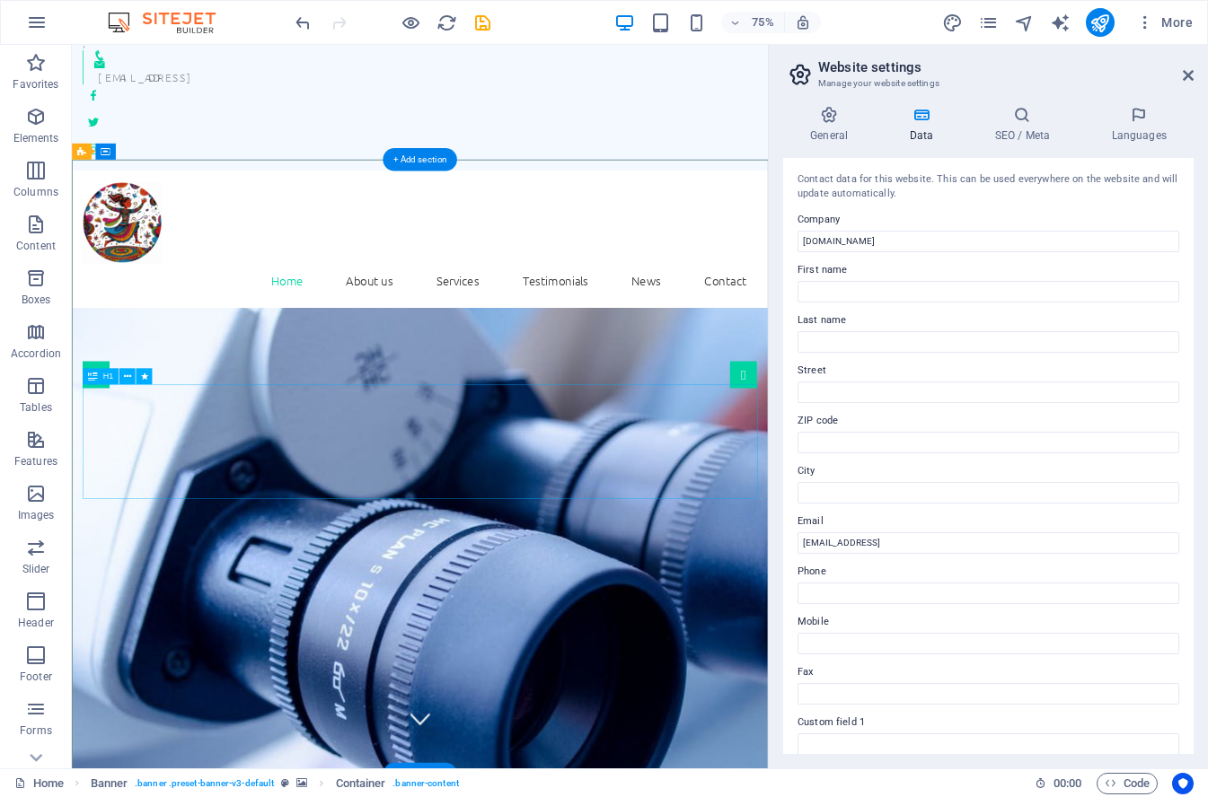
drag, startPoint x: 521, startPoint y: 589, endPoint x: 511, endPoint y: 585, distance: 10.5
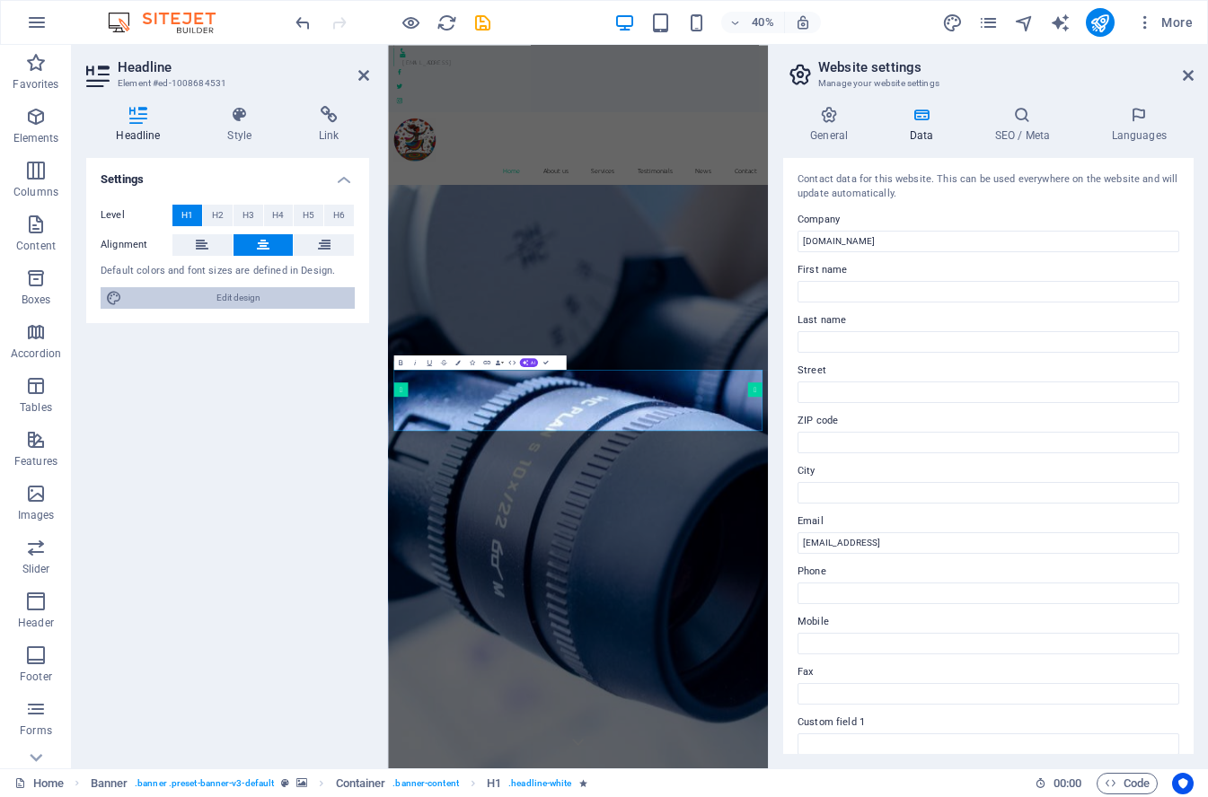
click at [261, 294] on span "Edit design" at bounding box center [238, 298] width 222 height 22
select select "rem"
select select "300"
select select "px"
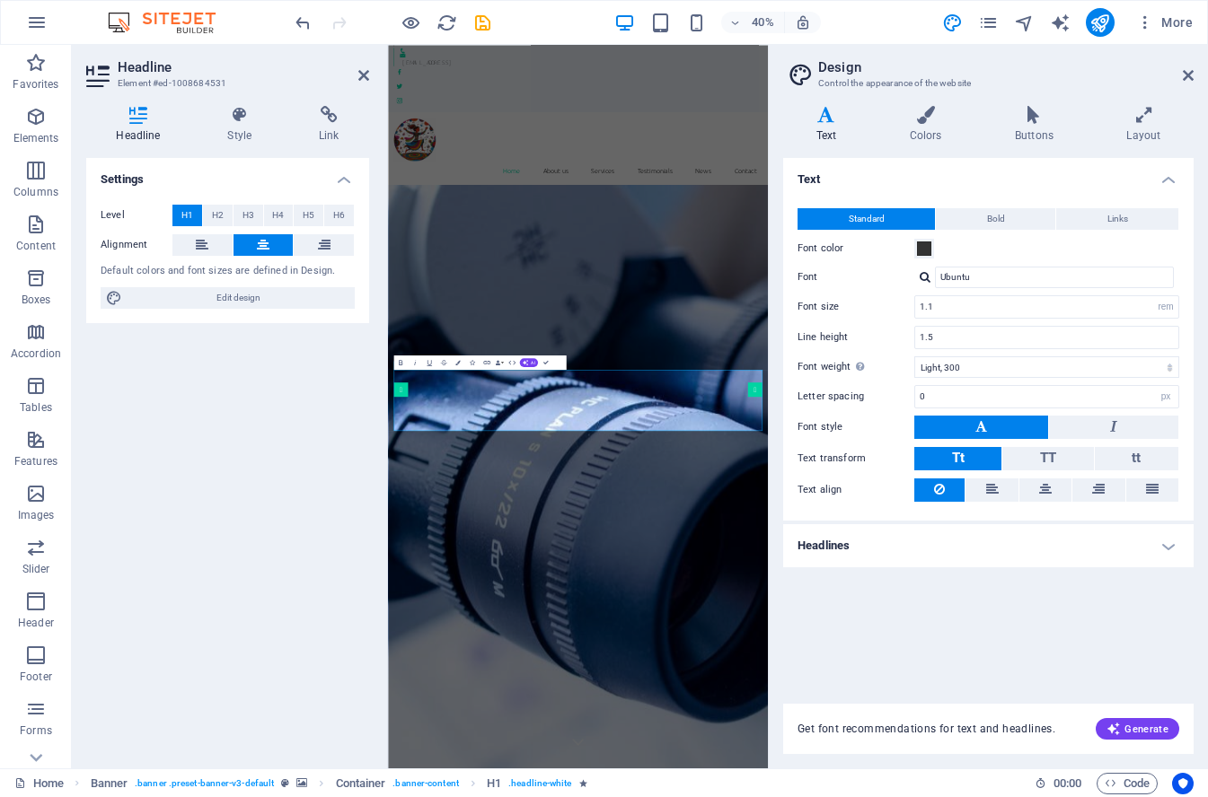
click at [910, 241] on label "Font color" at bounding box center [855, 249] width 117 height 22
click at [914, 241] on button "Font color" at bounding box center [924, 249] width 20 height 20
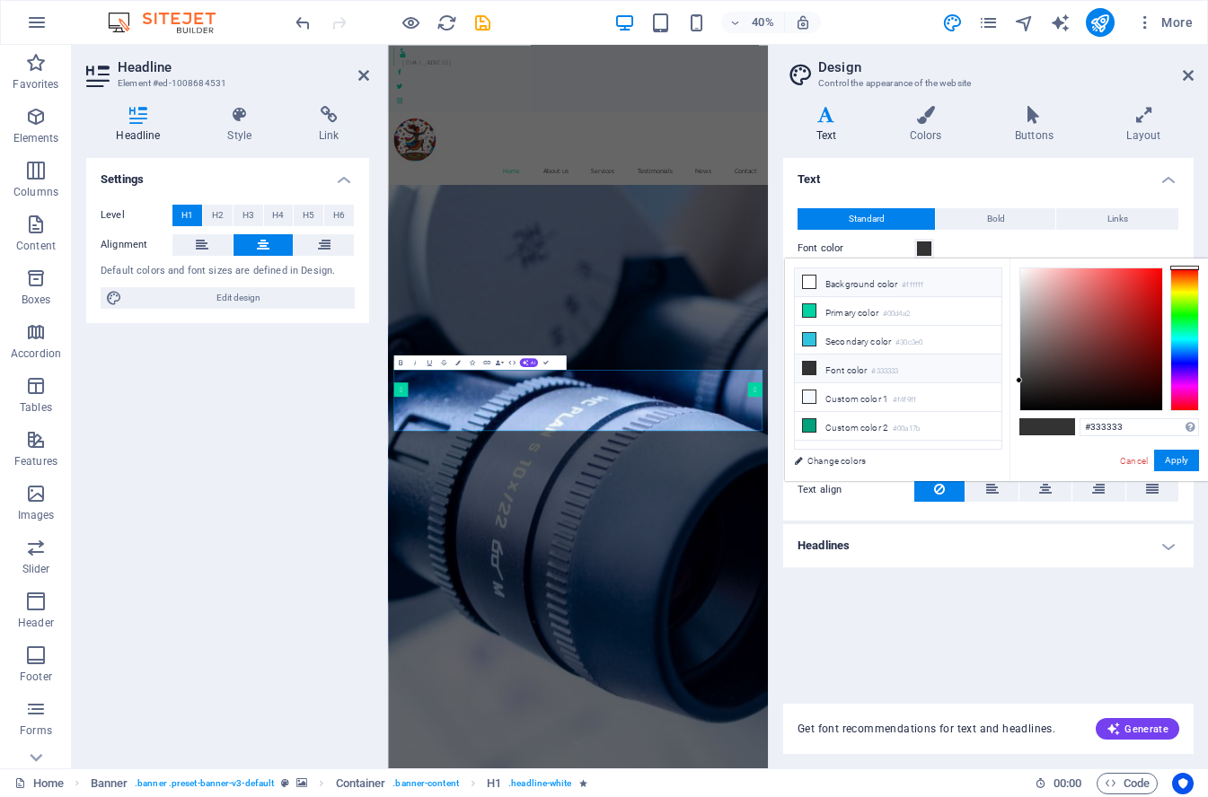
click at [809, 280] on icon at bounding box center [809, 282] width 13 height 13
click at [859, 371] on li "Font color #333333" at bounding box center [898, 369] width 207 height 29
type input "#333333"
